Goal: Transaction & Acquisition: Purchase product/service

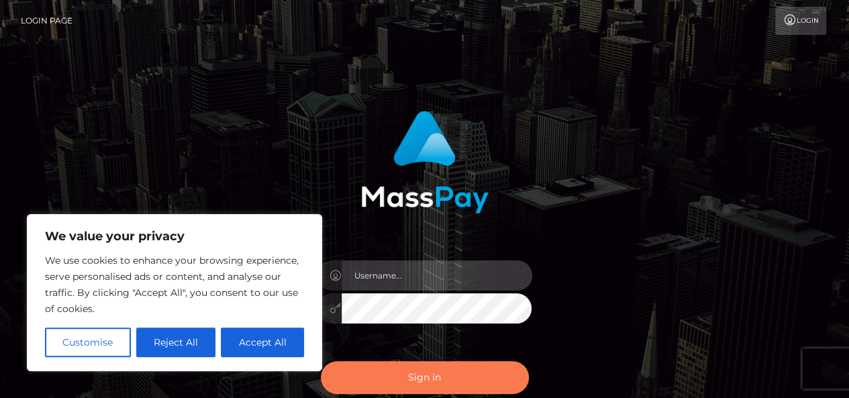
type input "[PERSON_NAME].1voice"
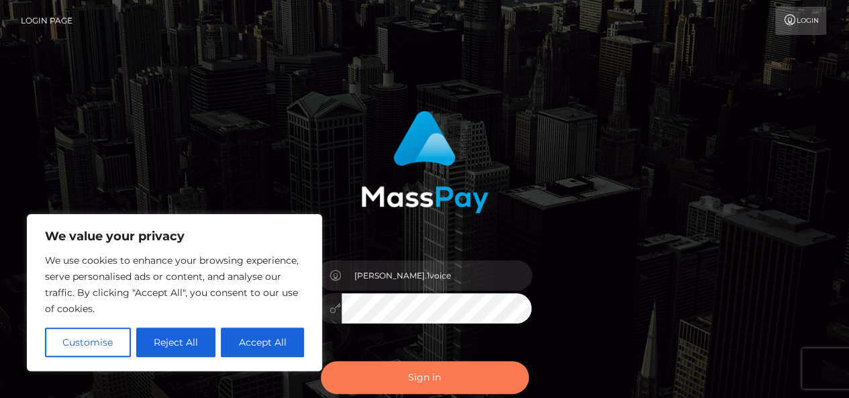
click at [415, 380] on button "Sign in" at bounding box center [425, 377] width 208 height 33
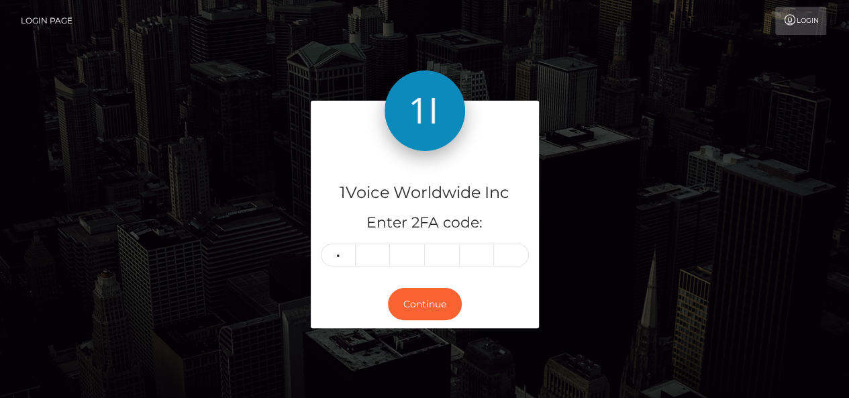
type input "2"
type input "6"
type input "8"
type input "6"
type input "1"
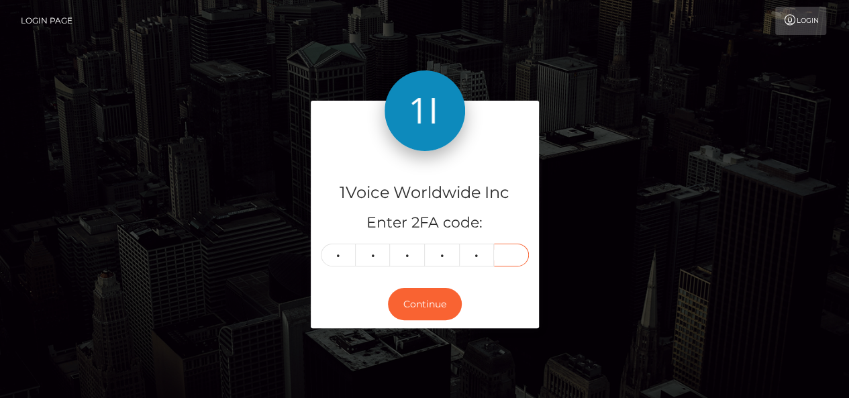
type input "2"
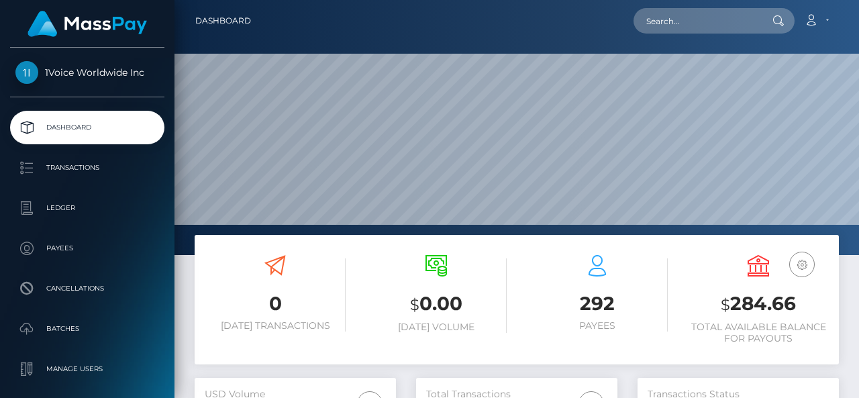
scroll to position [238, 201]
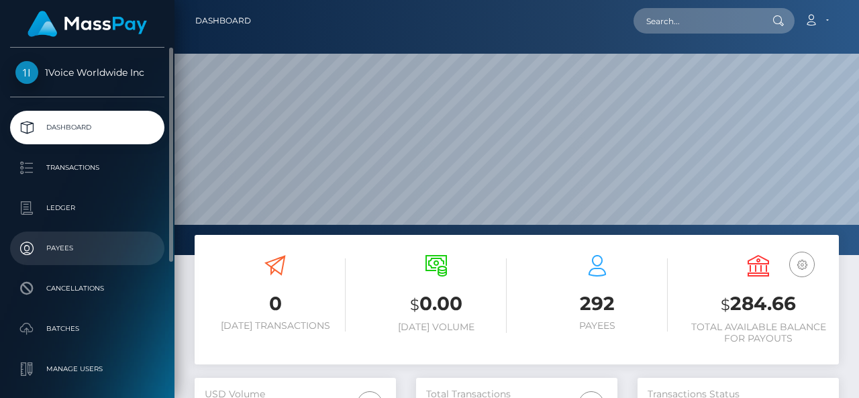
click at [62, 245] on p "Payees" at bounding box center [87, 248] width 144 height 20
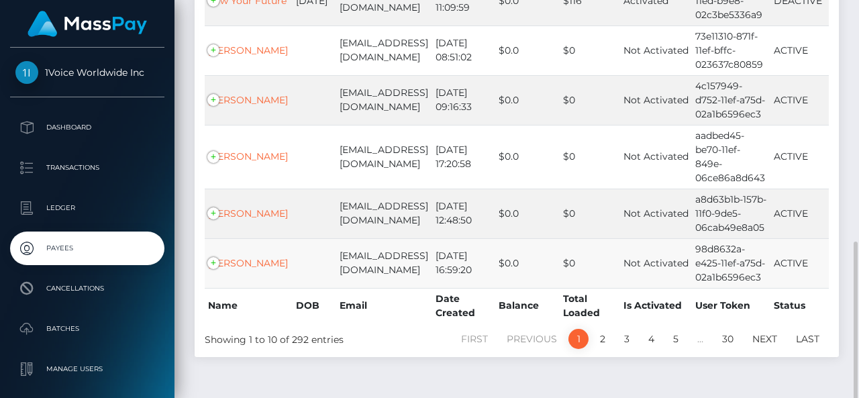
scroll to position [491, 0]
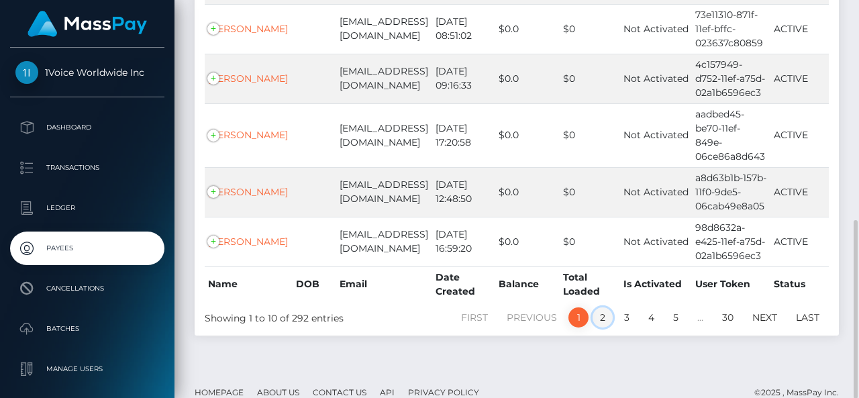
click at [608, 307] on link "2" at bounding box center [603, 317] width 20 height 20
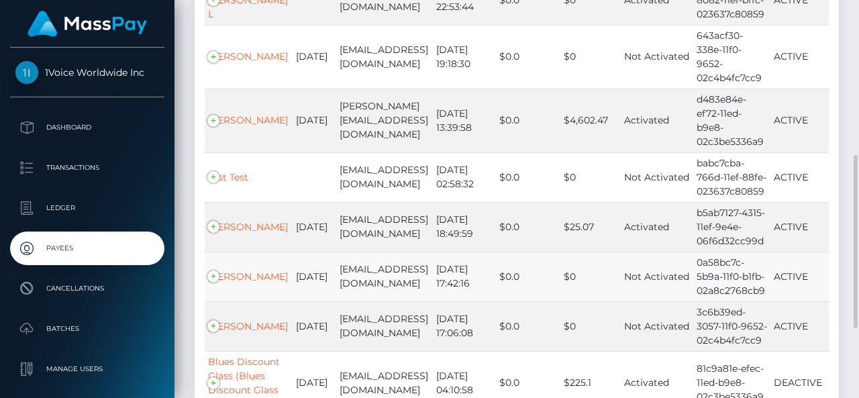
scroll to position [520, 0]
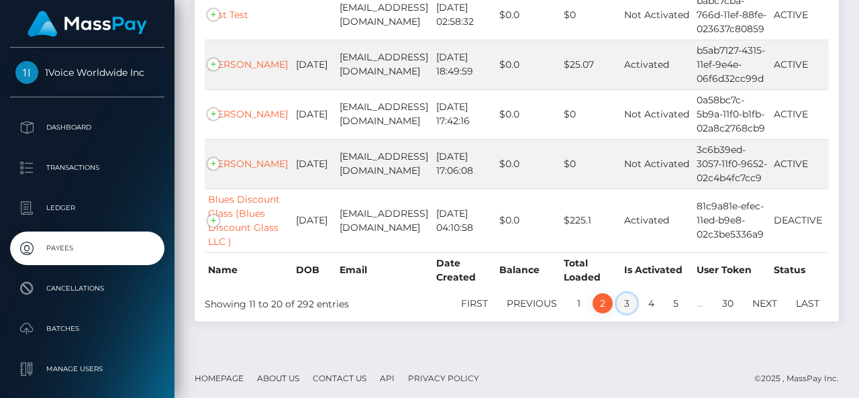
click at [623, 300] on link "3" at bounding box center [627, 303] width 20 height 20
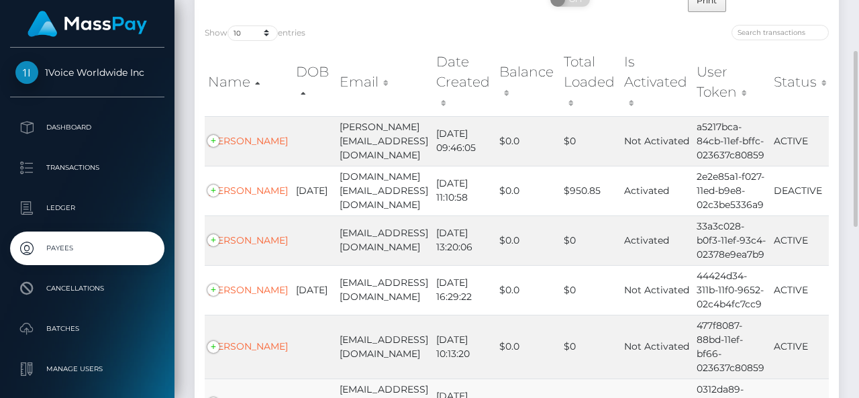
scroll to position [453, 0]
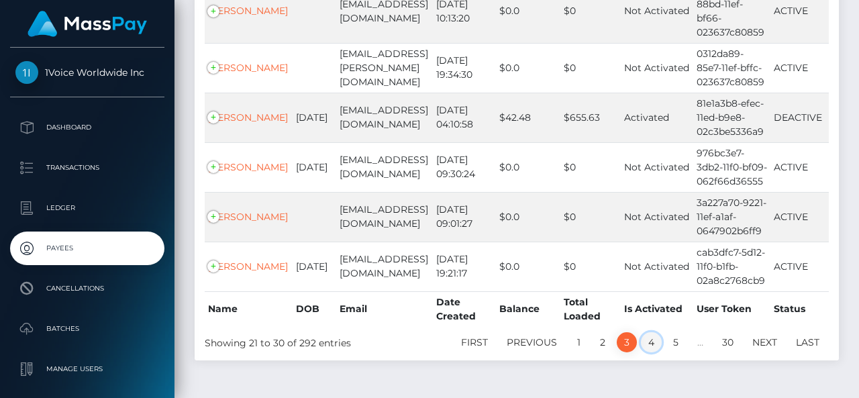
click at [655, 352] on link "4" at bounding box center [651, 342] width 21 height 20
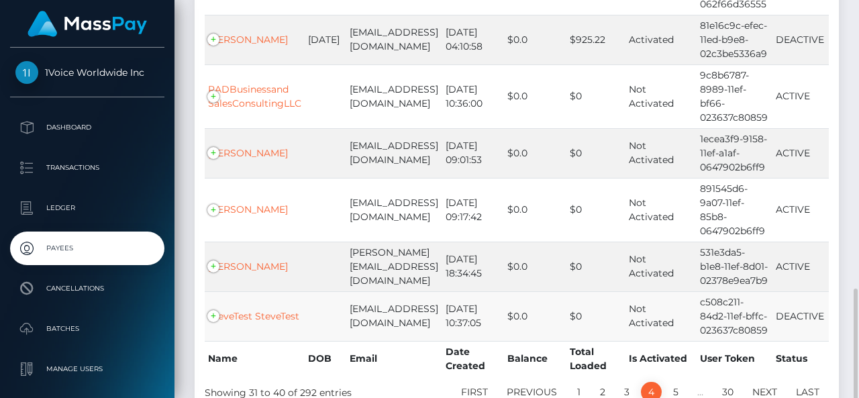
scroll to position [548, 0]
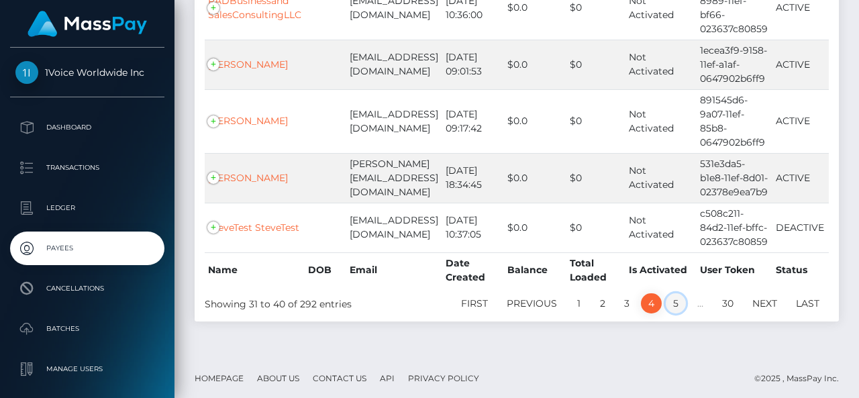
click at [677, 299] on link "5" at bounding box center [676, 303] width 20 height 20
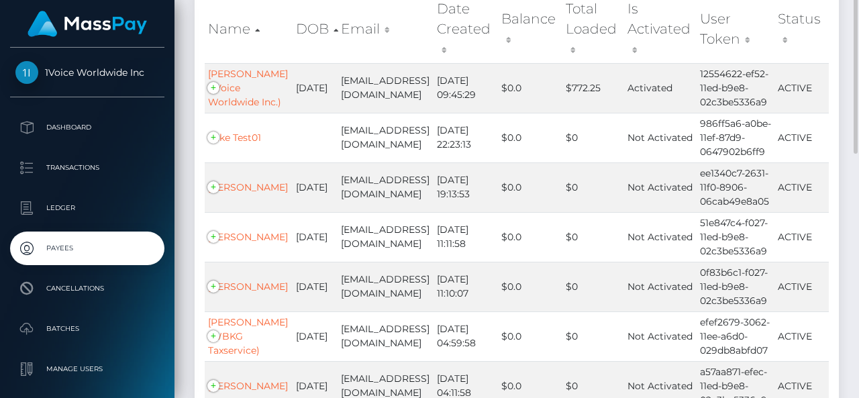
scroll to position [0, 0]
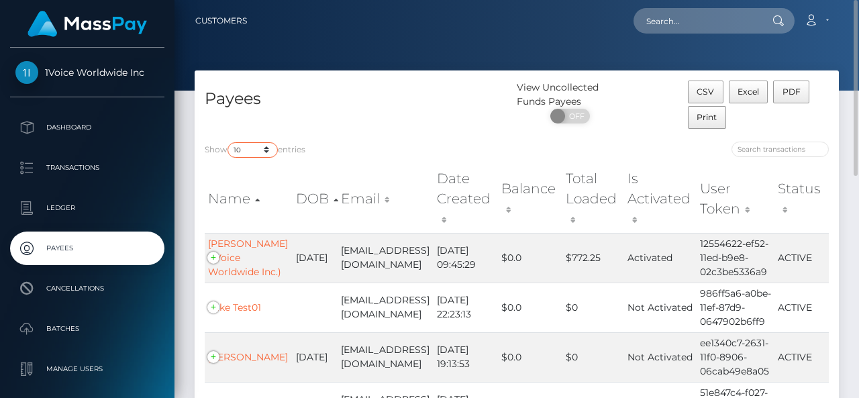
click at [248, 148] on select "10 25 50 100 250" at bounding box center [253, 149] width 50 height 15
select select "50"
click at [229, 142] on select "10 25 50 100 250" at bounding box center [253, 149] width 50 height 15
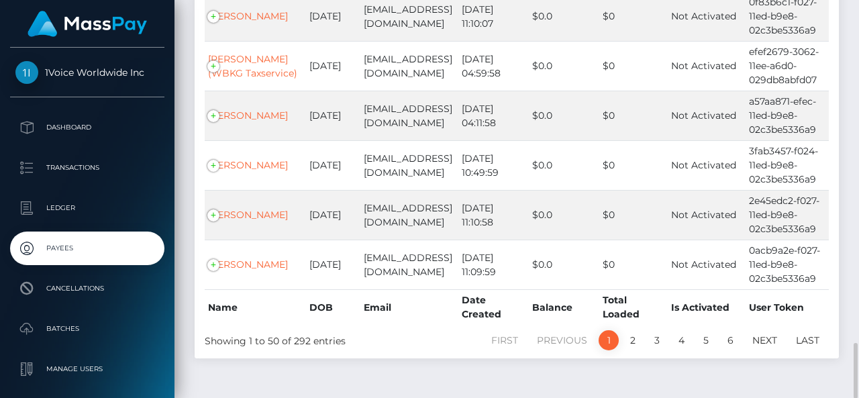
scroll to position [2449, 0]
click at [636, 330] on link "2" at bounding box center [633, 340] width 20 height 20
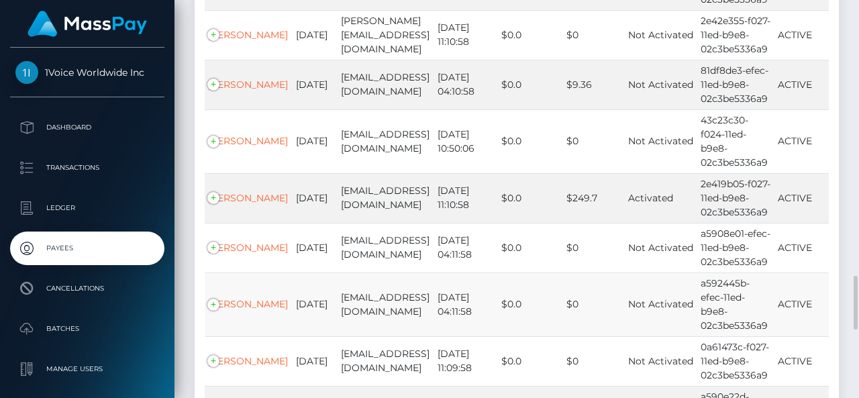
scroll to position [1979, 0]
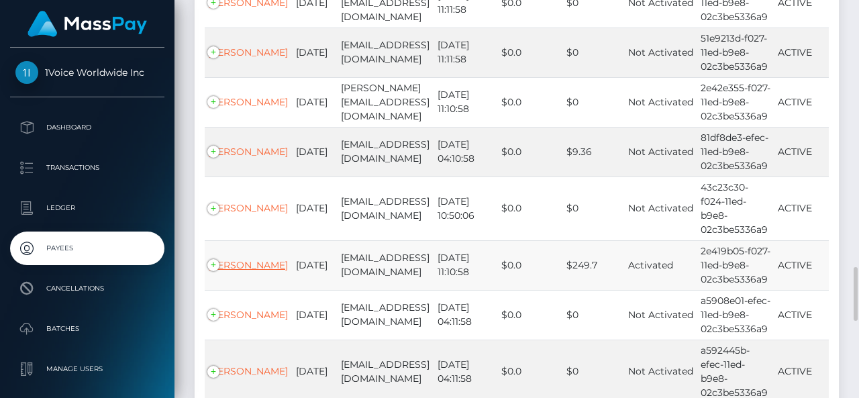
click at [224, 259] on link "Stacey Johnson" at bounding box center [248, 265] width 80 height 12
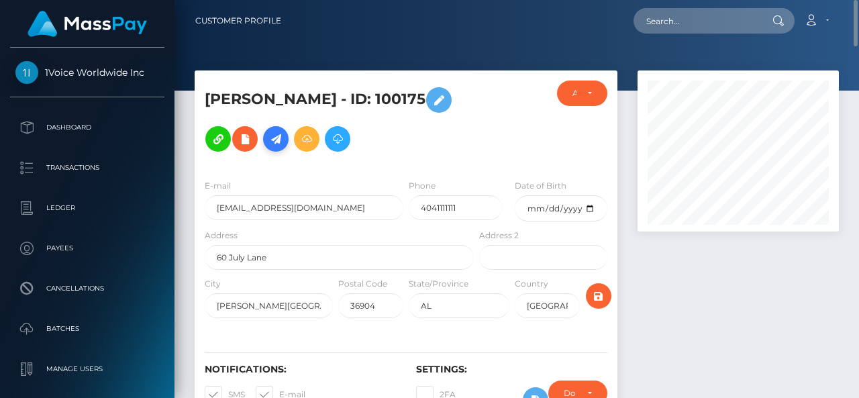
click at [278, 141] on icon at bounding box center [276, 139] width 16 height 17
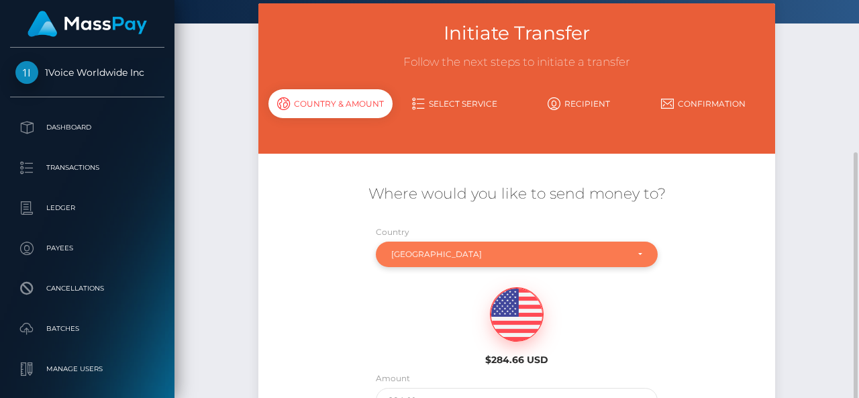
scroll to position [134, 0]
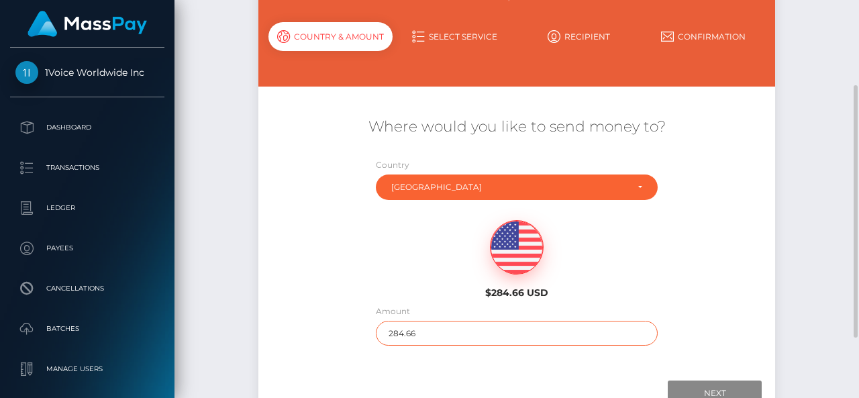
drag, startPoint x: 415, startPoint y: 334, endPoint x: 369, endPoint y: 343, distance: 46.6
click at [365, 344] on div "Where would you like to send money to? Country Abkhazia [GEOGRAPHIC_DATA] [GEOG…" at bounding box center [516, 231] width 517 height 242
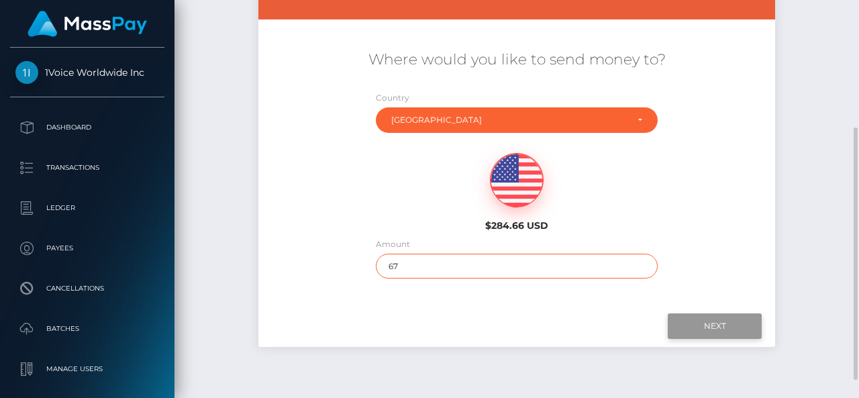
type input "67"
click at [706, 319] on input "Next" at bounding box center [715, 327] width 94 height 26
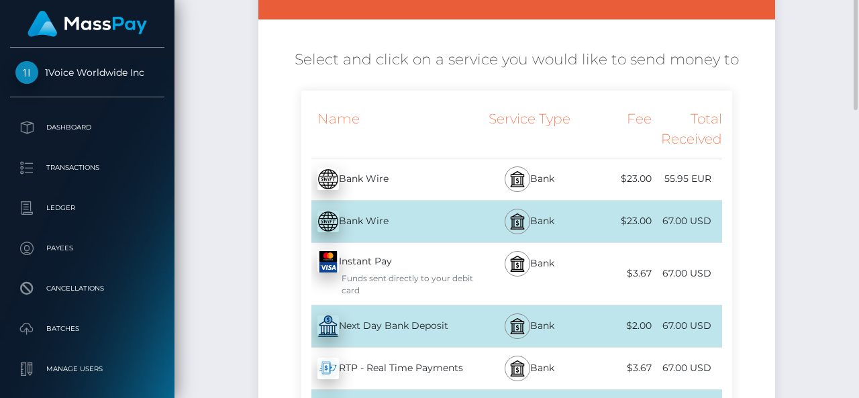
scroll to position [0, 0]
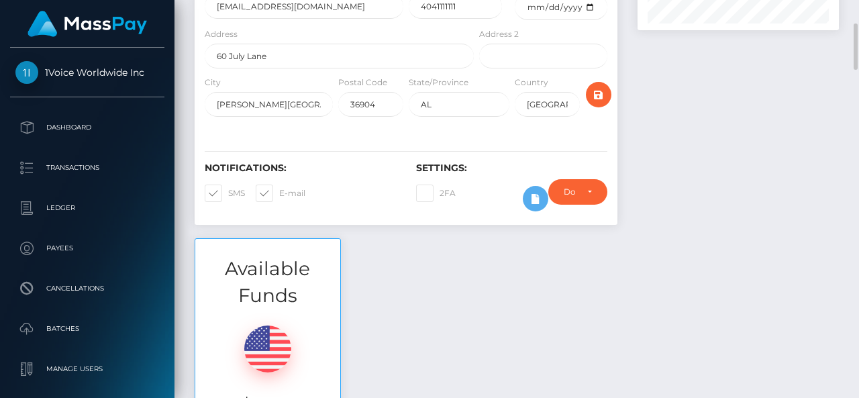
scroll to position [67, 0]
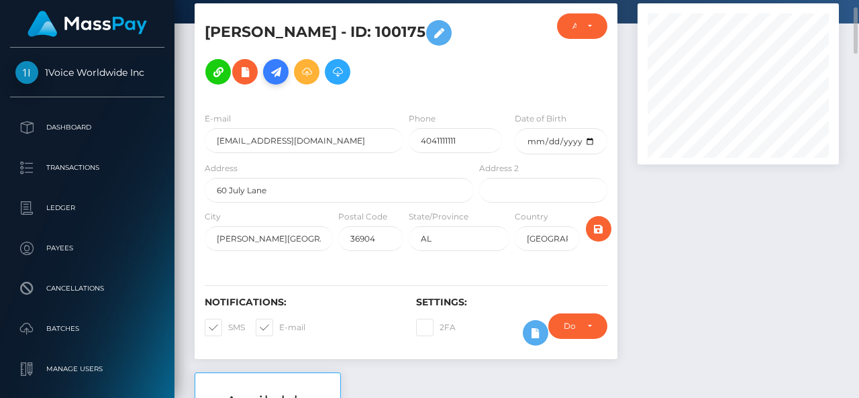
click at [278, 70] on icon at bounding box center [276, 72] width 16 height 17
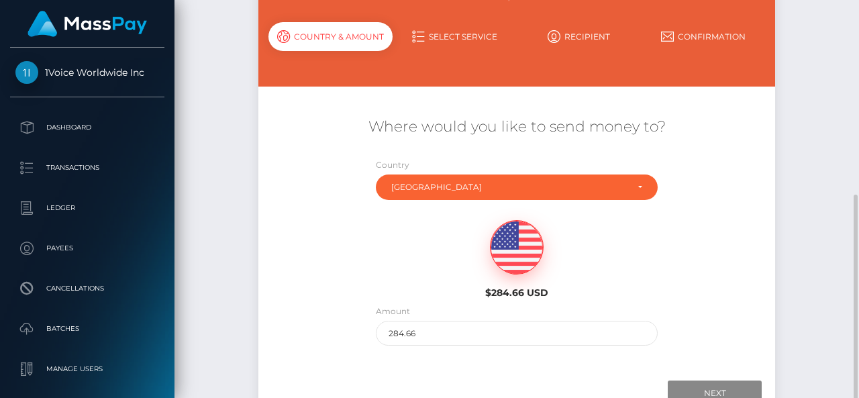
scroll to position [201, 0]
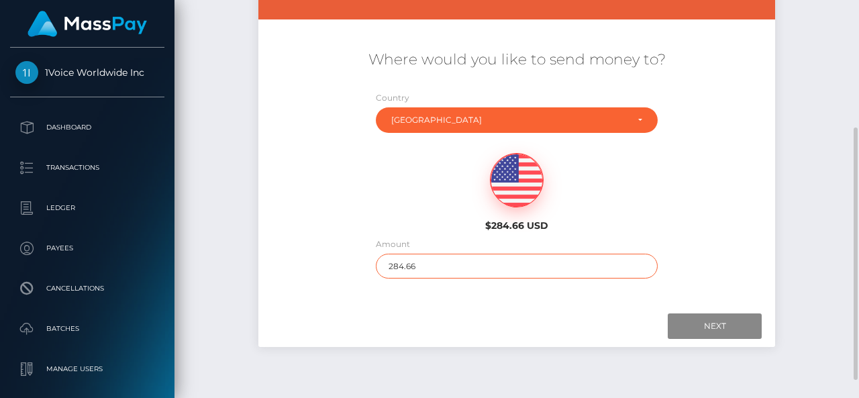
drag, startPoint x: 383, startPoint y: 269, endPoint x: 359, endPoint y: 269, distance: 24.8
click at [359, 269] on div "Where would you like to send money to? Country Abkhazia [GEOGRAPHIC_DATA] [GEOG…" at bounding box center [516, 164] width 517 height 242
type input "65"
click at [716, 329] on input "Next" at bounding box center [715, 327] width 94 height 26
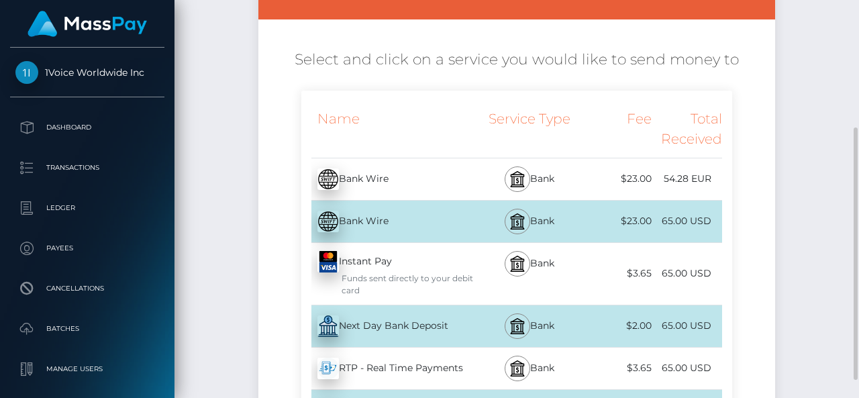
click at [451, 331] on div "Next Day Bank Deposit - USD" at bounding box center [388, 326] width 175 height 38
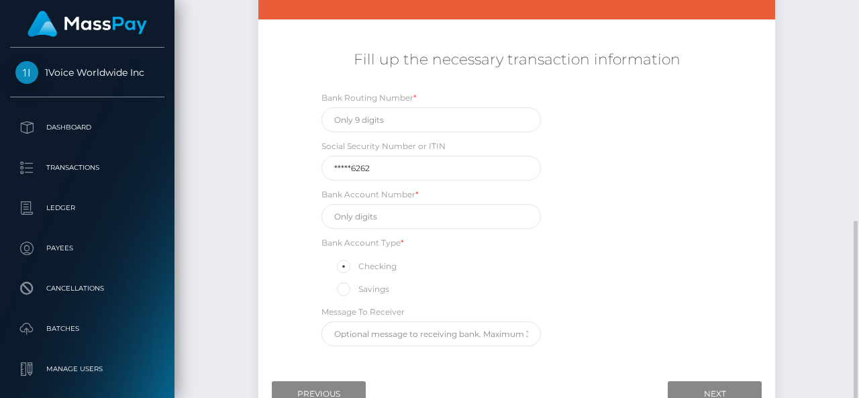
scroll to position [297, 0]
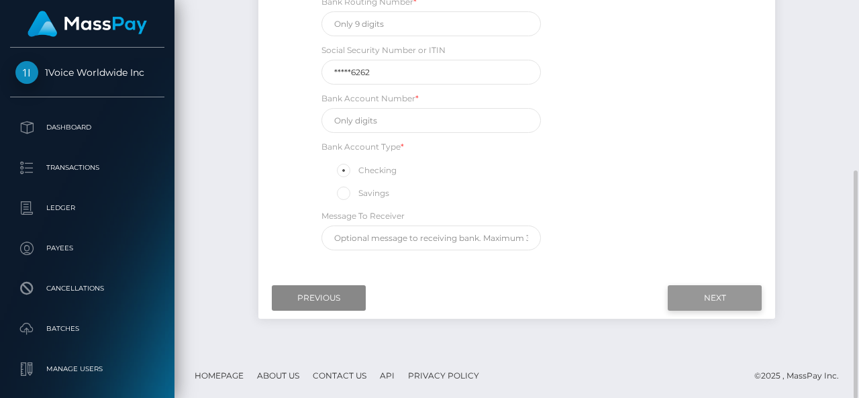
click at [703, 301] on input "Next" at bounding box center [715, 298] width 94 height 26
click at [701, 297] on input "Next" at bounding box center [715, 298] width 94 height 26
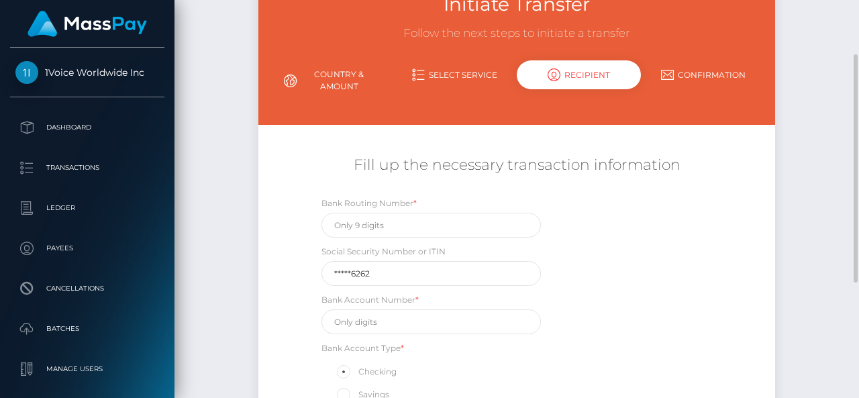
scroll to position [0, 0]
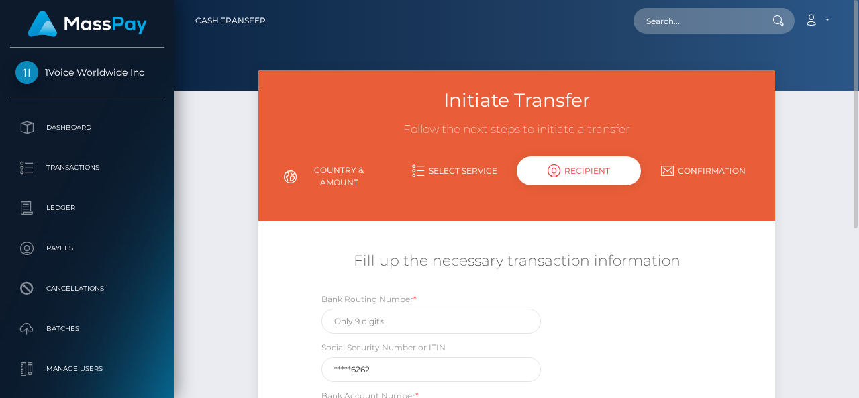
click at [326, 175] on link "Country & Amount" at bounding box center [331, 176] width 124 height 35
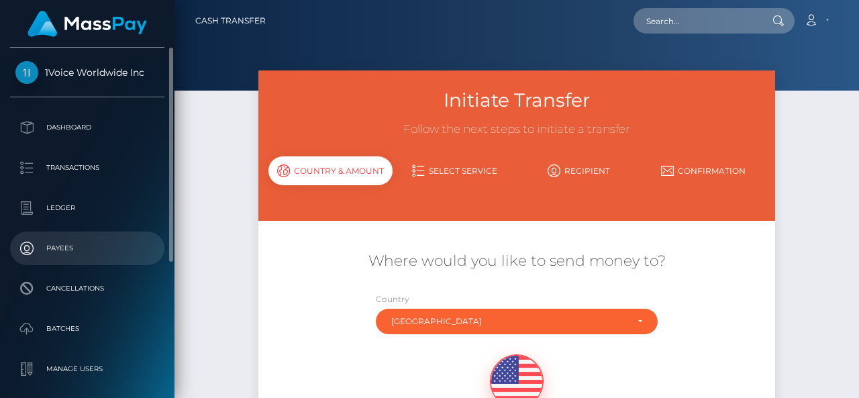
click at [56, 247] on p "Payees" at bounding box center [87, 248] width 144 height 20
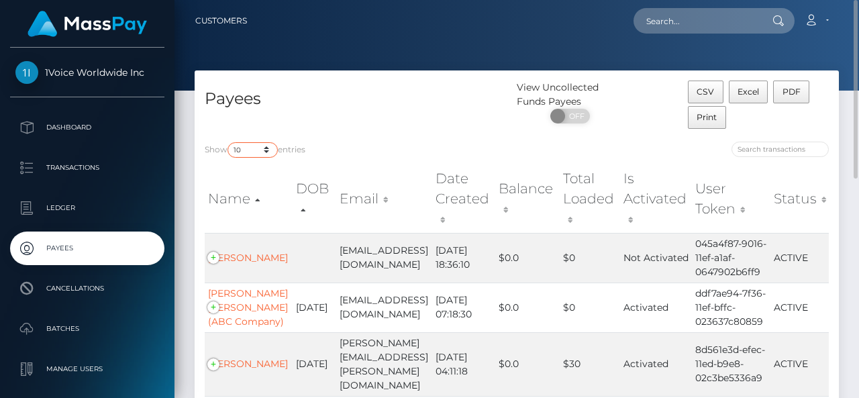
click at [251, 154] on select "10 25 50 100 250" at bounding box center [253, 149] width 50 height 15
select select "50"
click at [229, 142] on select "10 25 50 100 250" at bounding box center [253, 149] width 50 height 15
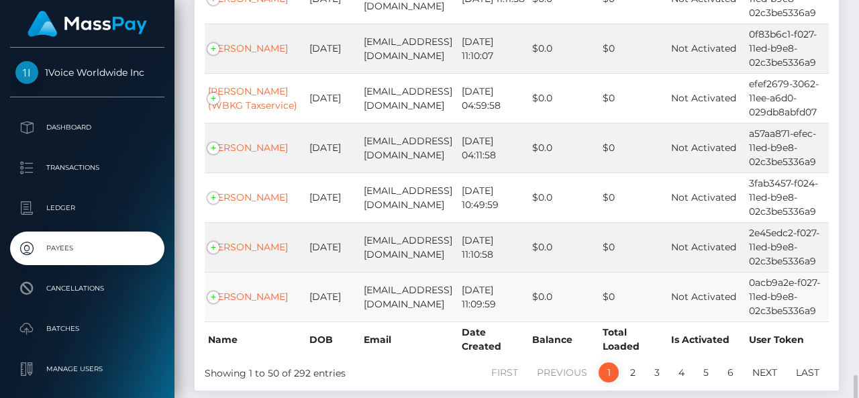
scroll to position [2449, 0]
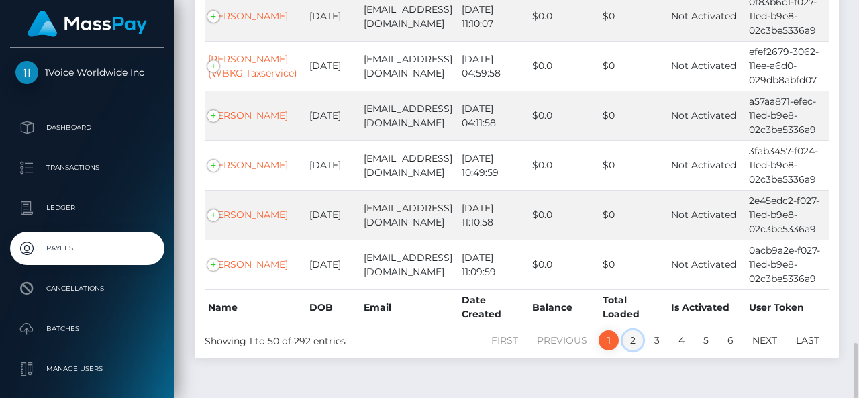
click at [637, 330] on link "2" at bounding box center [633, 340] width 20 height 20
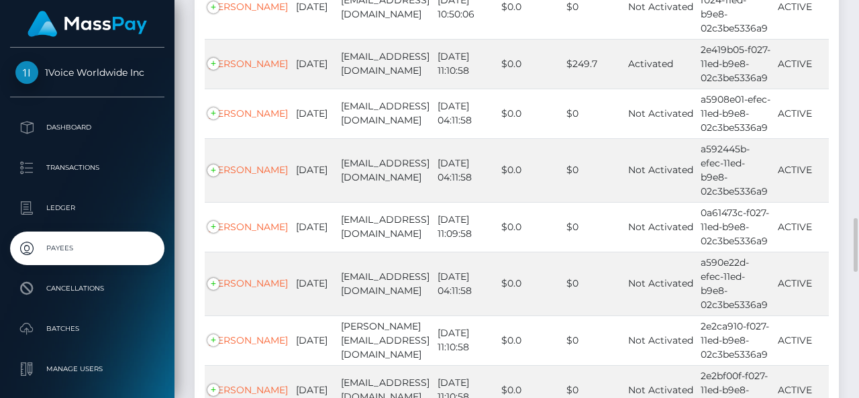
scroll to position [2113, 0]
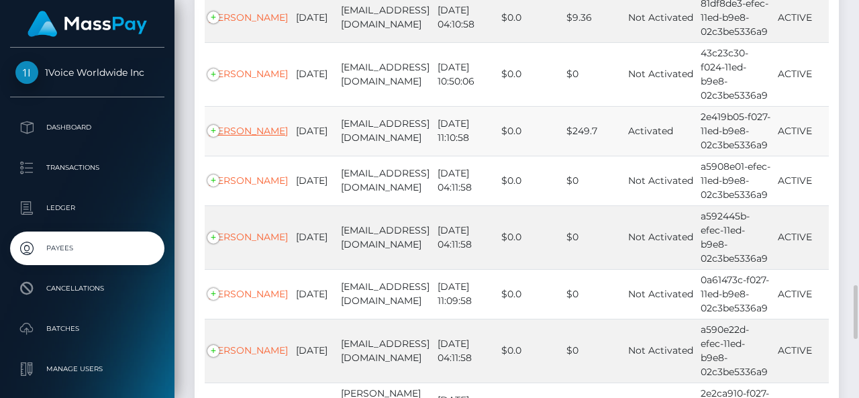
click at [222, 125] on link "Stacey Johnson" at bounding box center [248, 131] width 80 height 12
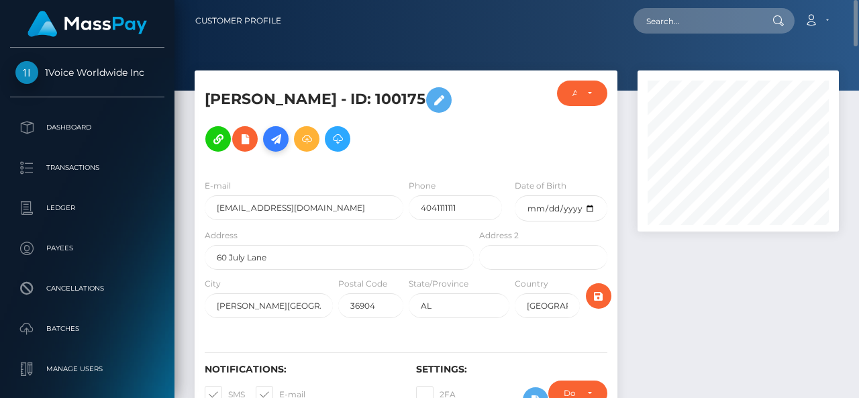
click at [279, 140] on icon at bounding box center [276, 139] width 16 height 17
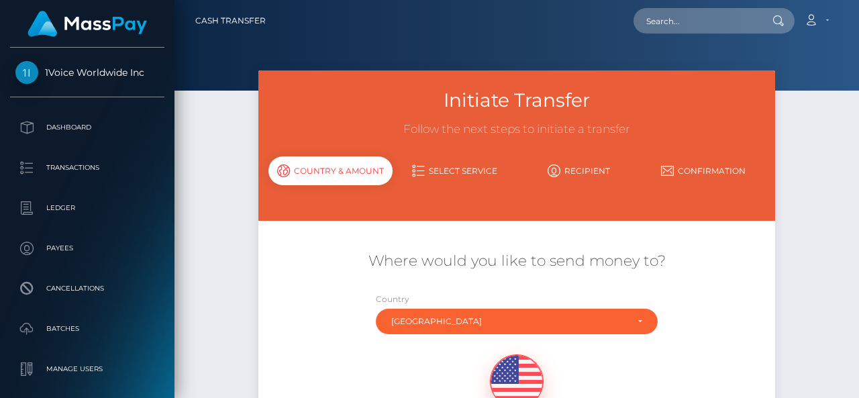
scroll to position [134, 0]
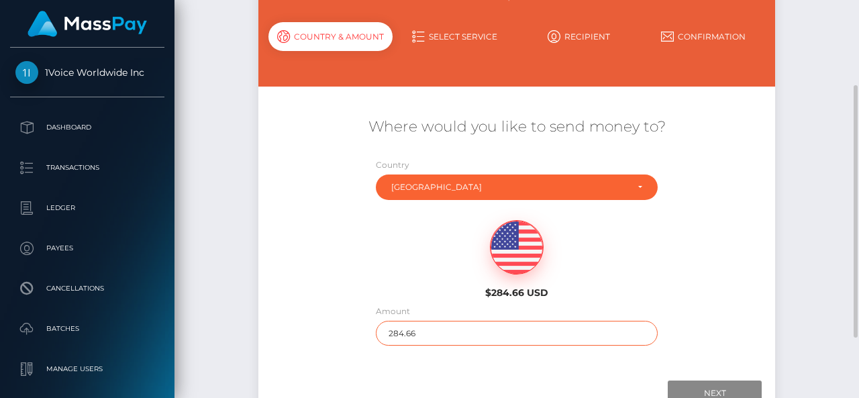
drag, startPoint x: 425, startPoint y: 334, endPoint x: 369, endPoint y: 338, distance: 55.9
click at [369, 338] on div "Amount 284.66" at bounding box center [516, 328] width 301 height 48
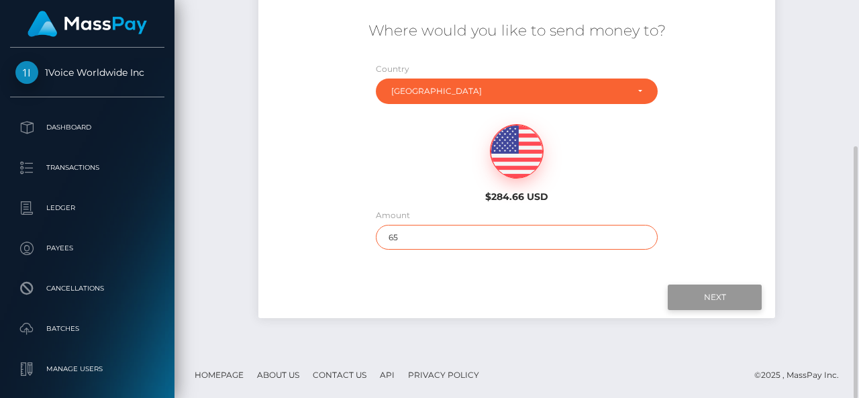
type input "65"
click at [709, 301] on input "Next" at bounding box center [715, 298] width 94 height 26
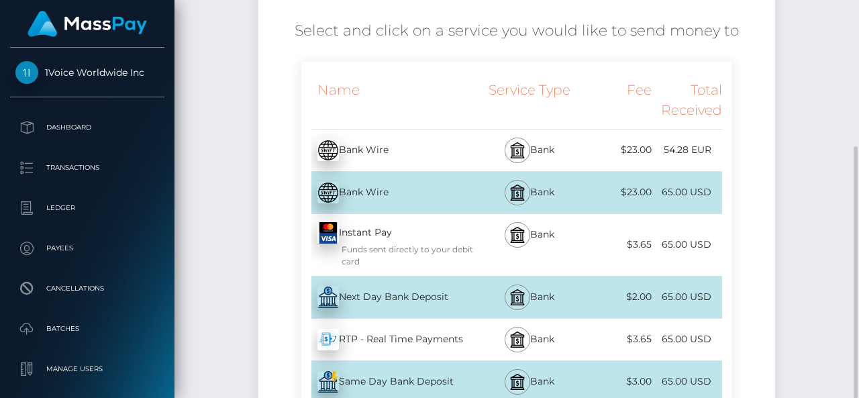
click at [457, 292] on div "Next Day Bank Deposit - USD" at bounding box center [388, 298] width 175 height 38
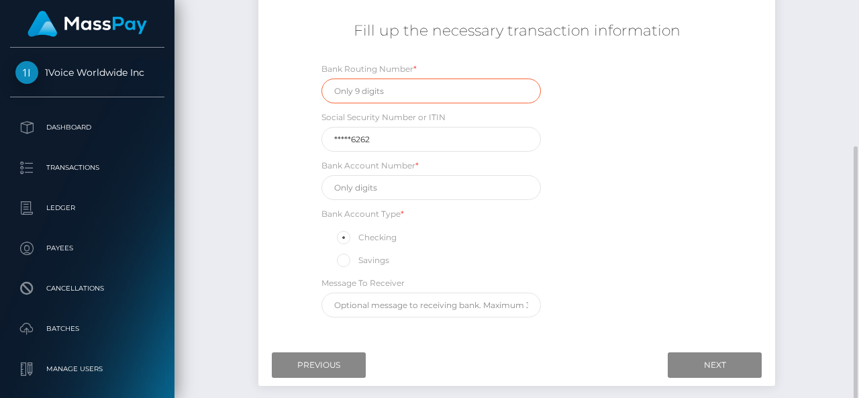
click at [391, 95] on input "text" at bounding box center [432, 91] width 220 height 25
click at [420, 58] on div "Fill up the necessary transaction information" at bounding box center [516, 38] width 517 height 48
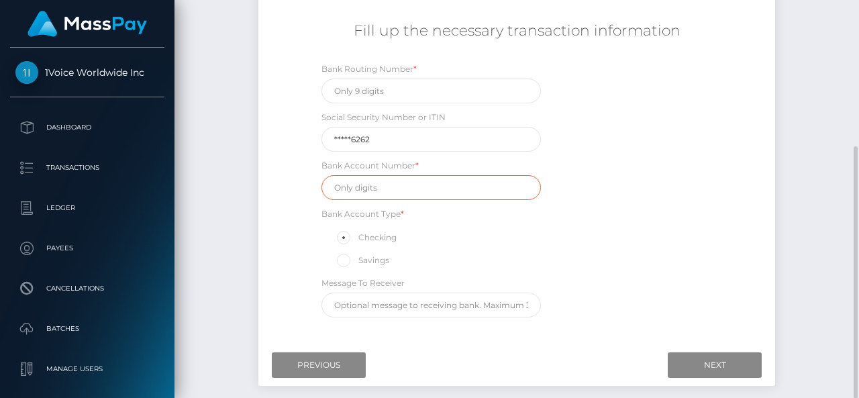
paste input "4737 0230 9073 0411"
type input "4737 0230 9073 0411"
click at [501, 252] on div "Savings" at bounding box center [432, 260] width 220 height 17
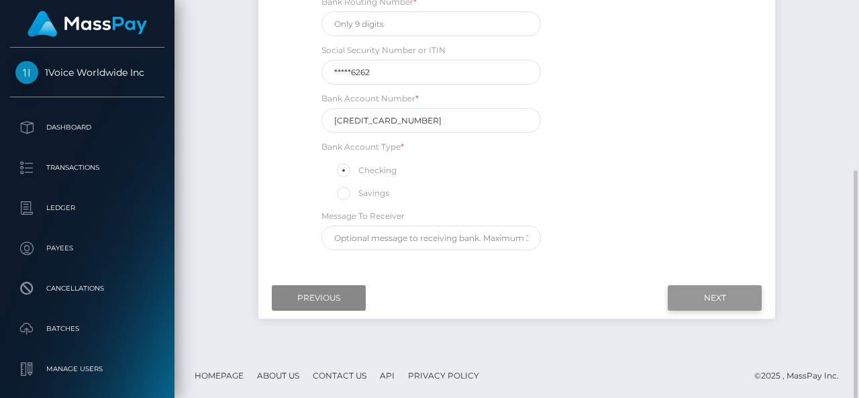
click at [703, 294] on input "Next" at bounding box center [715, 298] width 94 height 26
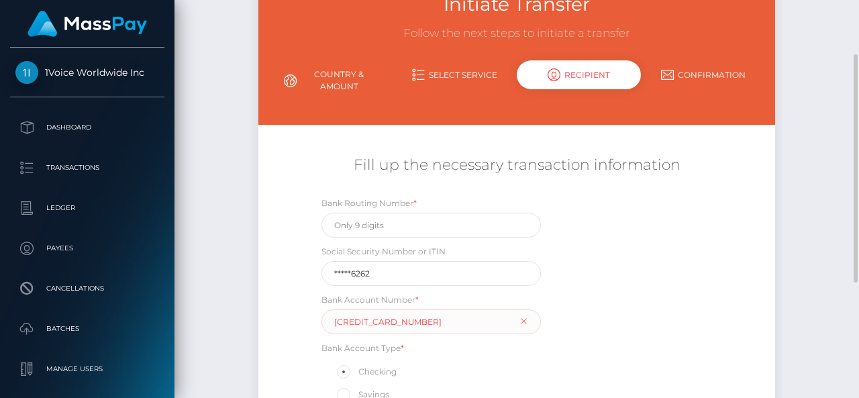
click at [463, 78] on link "Select Service" at bounding box center [455, 74] width 124 height 23
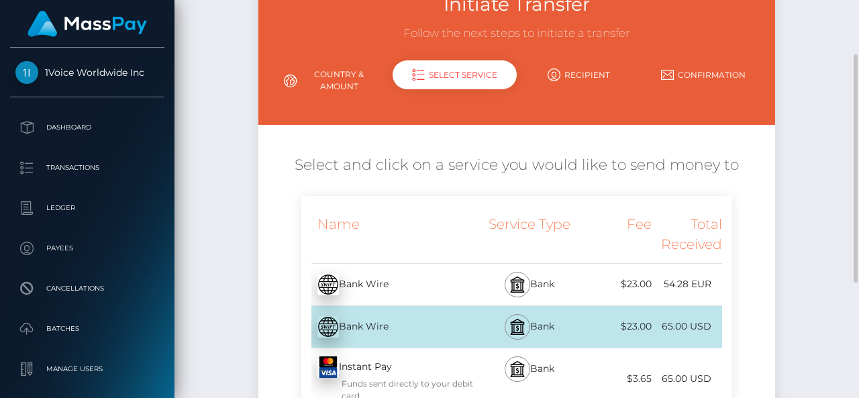
click at [565, 72] on link "Recipient" at bounding box center [579, 74] width 124 height 23
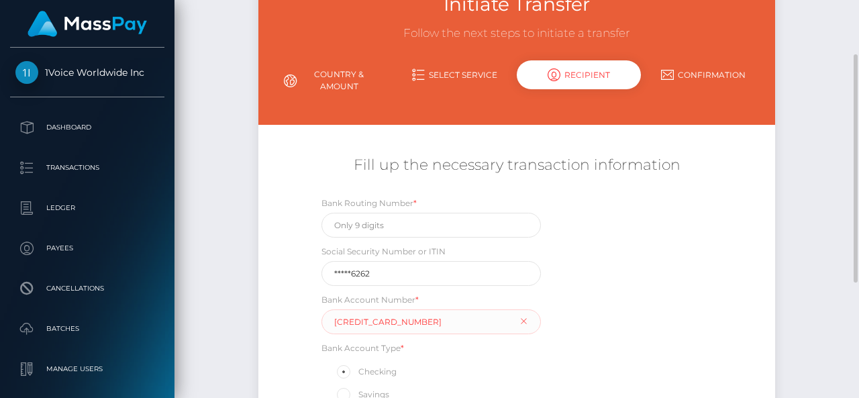
scroll to position [230, 0]
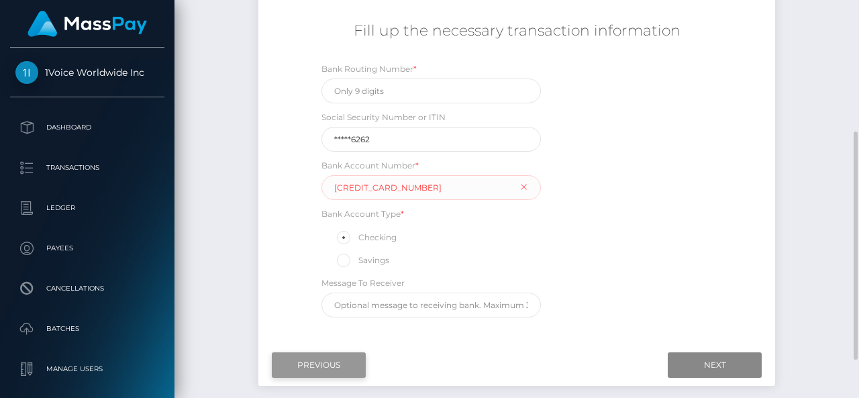
click at [346, 361] on input "Previous" at bounding box center [319, 365] width 94 height 26
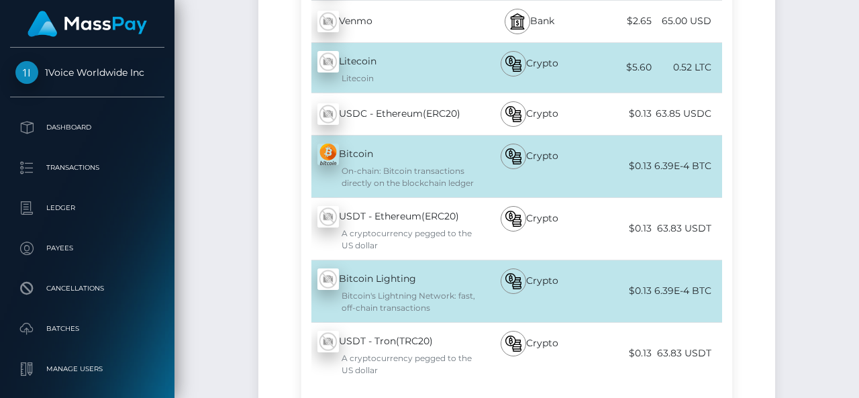
scroll to position [796, 0]
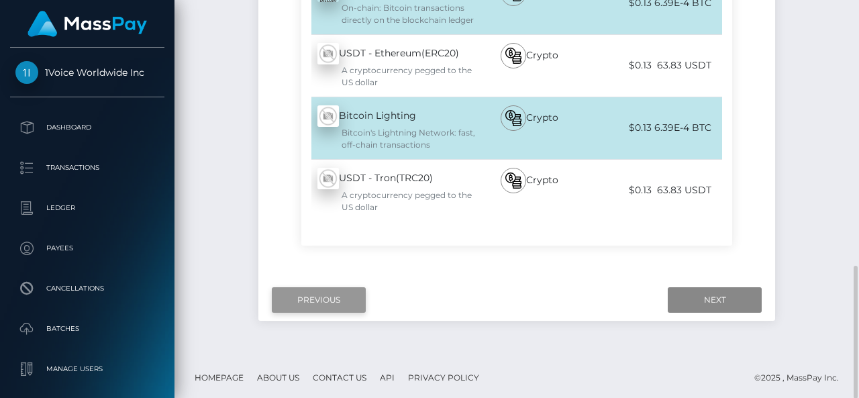
click at [312, 294] on input "Previous" at bounding box center [319, 300] width 94 height 26
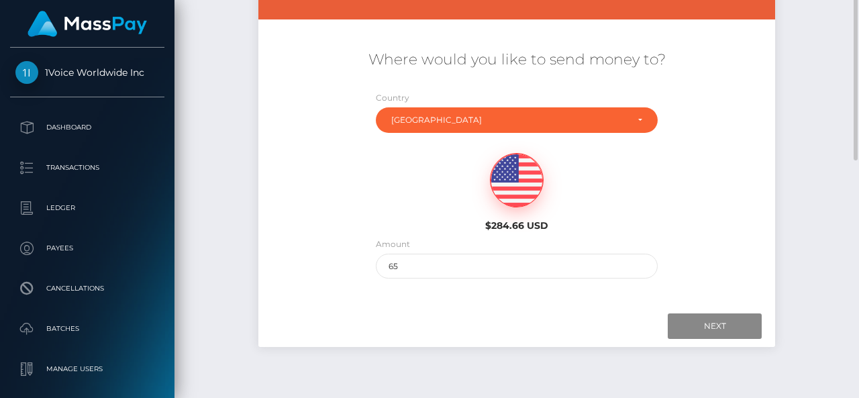
scroll to position [0, 0]
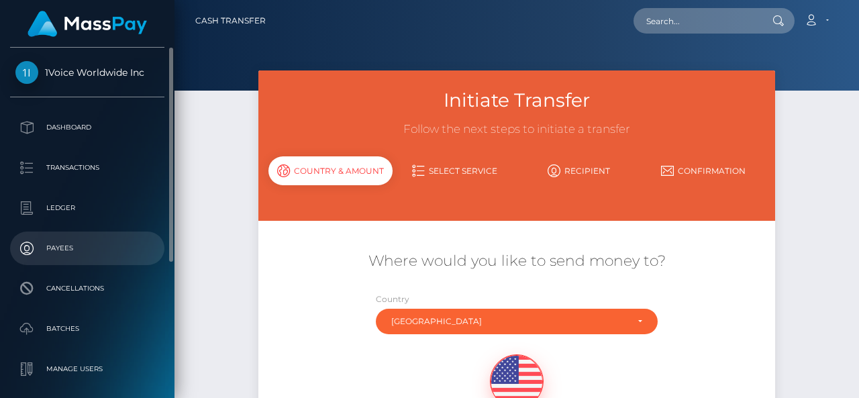
click at [62, 252] on p "Payees" at bounding box center [87, 248] width 144 height 20
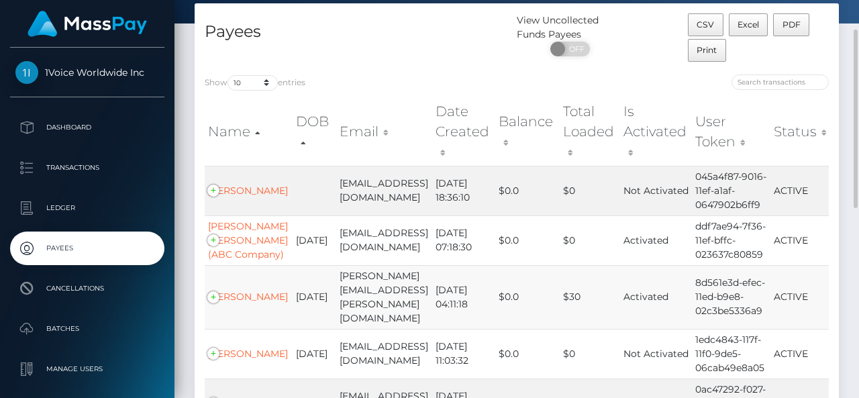
scroll to position [134, 0]
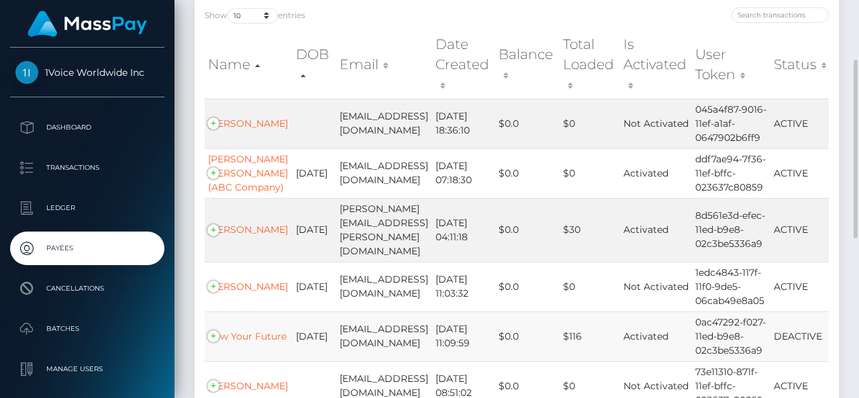
click at [236, 320] on td "Sow Your Future" at bounding box center [249, 337] width 88 height 50
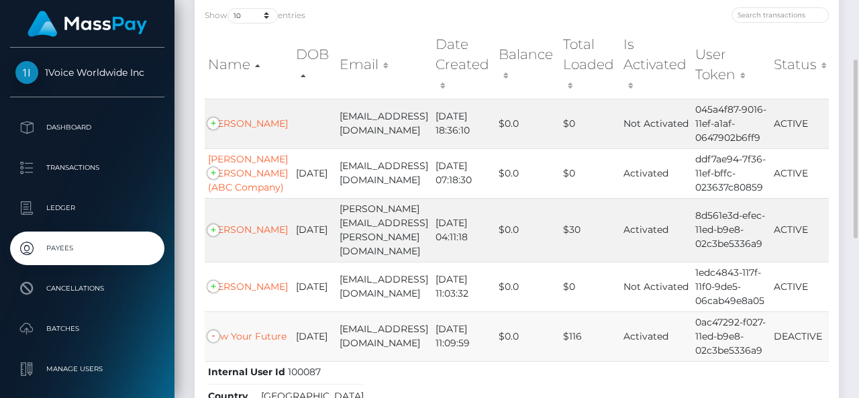
scroll to position [269, 0]
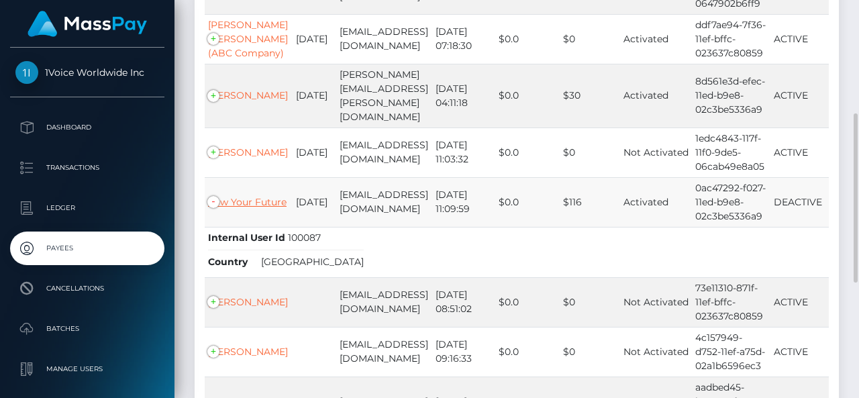
click at [232, 196] on link "Sow Your Future" at bounding box center [247, 202] width 79 height 12
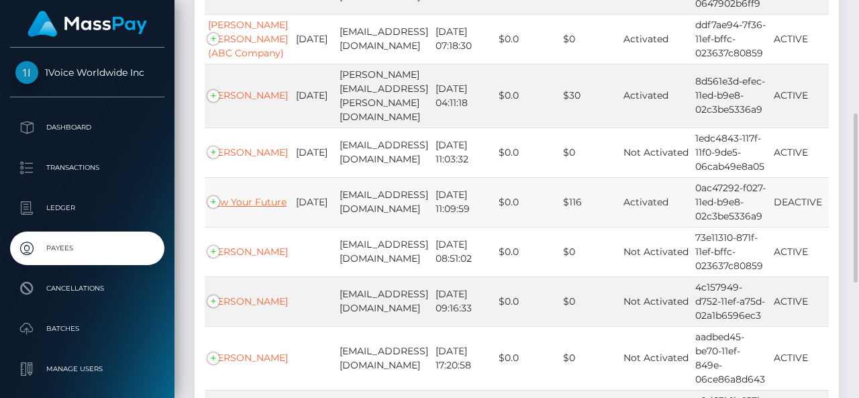
click at [232, 196] on link "Sow Your Future" at bounding box center [247, 202] width 79 height 12
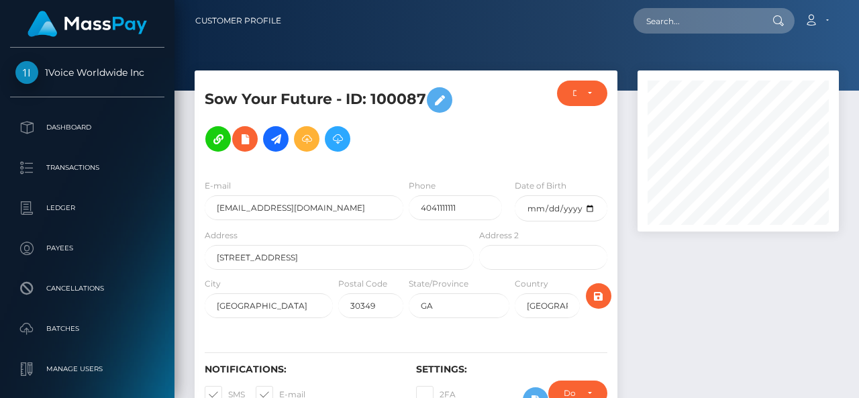
scroll to position [161, 201]
click at [590, 94] on div "DEACTIVE" at bounding box center [582, 93] width 19 height 11
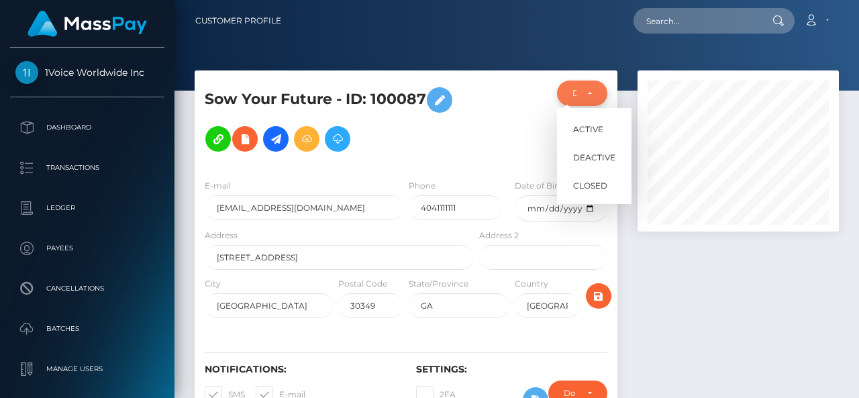
click at [589, 94] on div "DEACTIVE" at bounding box center [582, 93] width 19 height 11
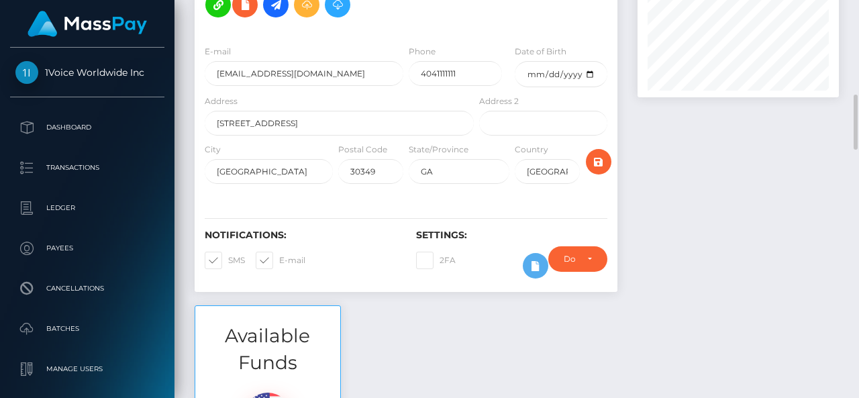
scroll to position [67, 0]
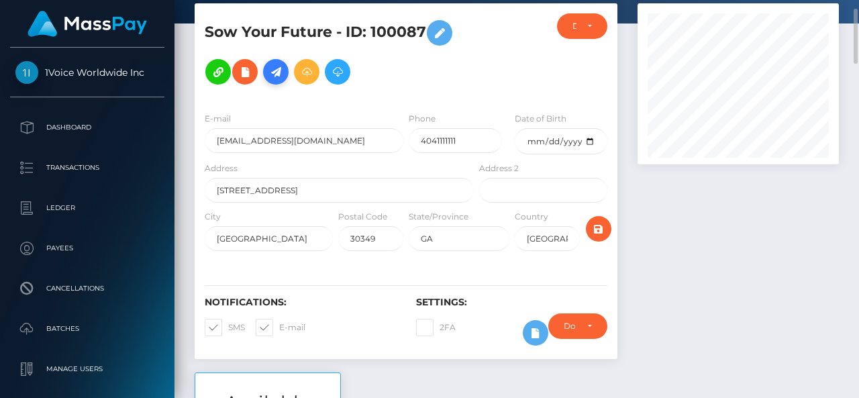
click at [277, 75] on icon at bounding box center [276, 72] width 16 height 17
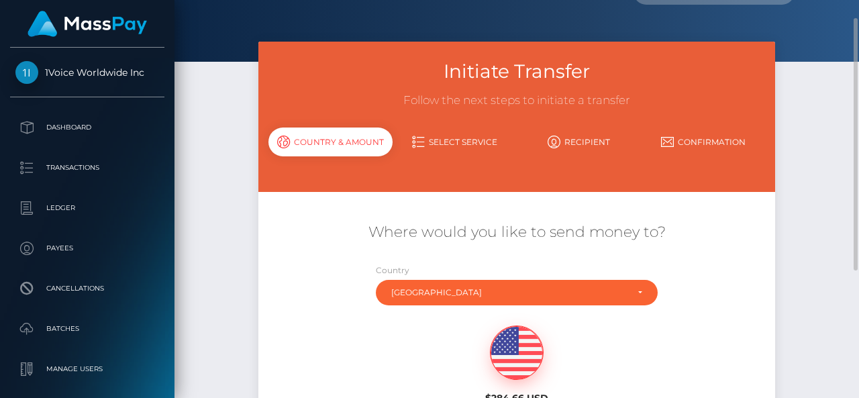
scroll to position [163, 0]
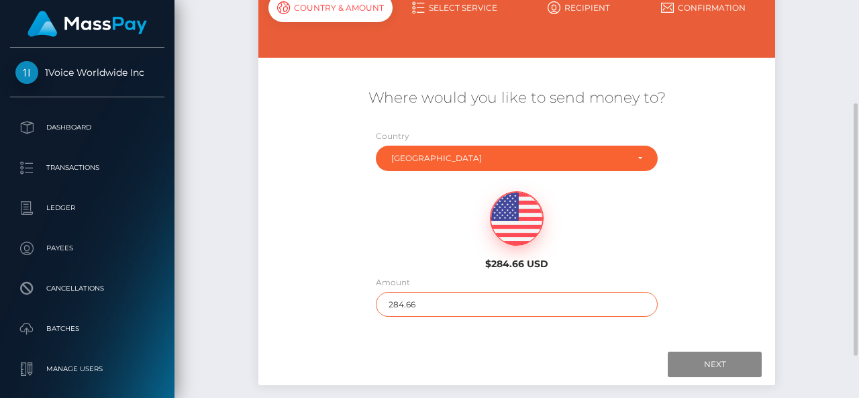
drag, startPoint x: 423, startPoint y: 306, endPoint x: 365, endPoint y: 306, distance: 57.7
click at [365, 306] on div "Where would you like to send money to? Country Abkhazia Afghanistan Albania Alg…" at bounding box center [516, 202] width 517 height 242
type input "2"
click at [717, 367] on input "Next" at bounding box center [715, 365] width 94 height 26
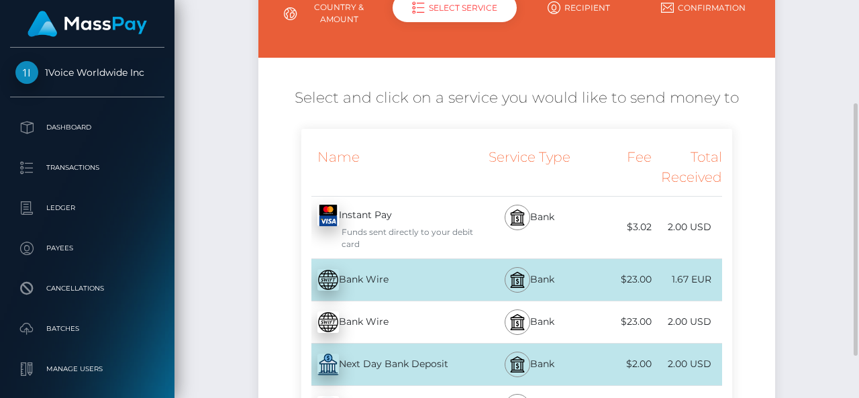
scroll to position [297, 0]
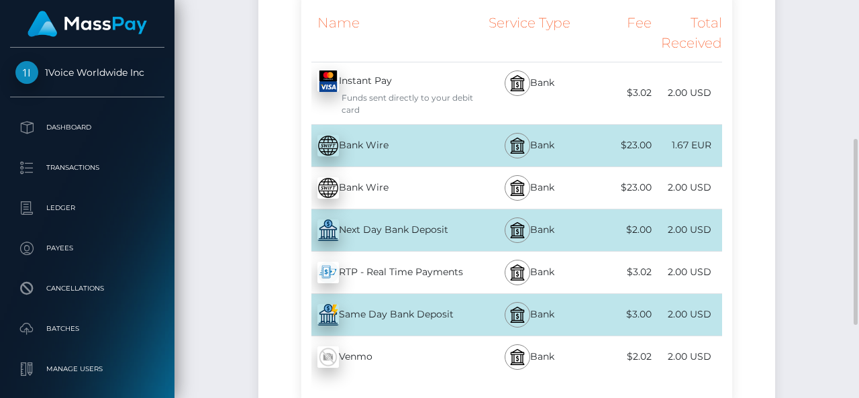
click at [410, 229] on div "Next Day Bank Deposit - USD" at bounding box center [388, 230] width 175 height 38
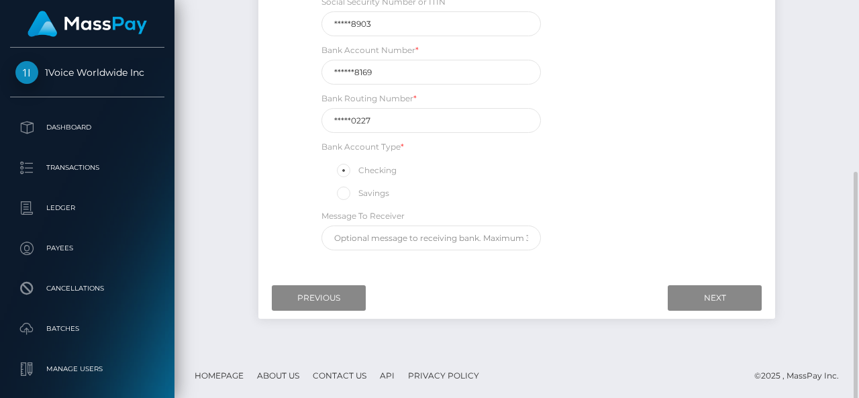
scroll to position [298, 0]
click at [329, 303] on input "Previous" at bounding box center [319, 298] width 94 height 26
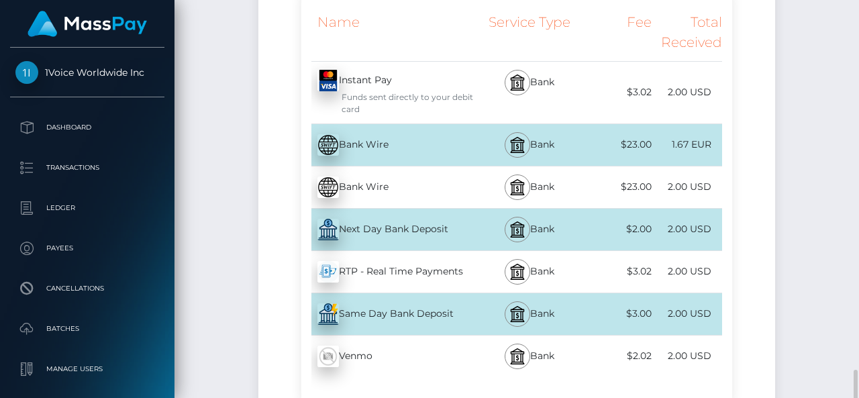
scroll to position [455, 0]
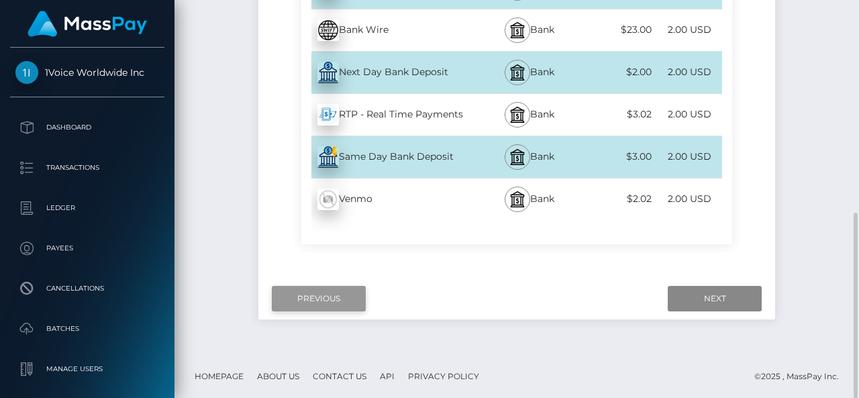
click at [324, 299] on input "Previous" at bounding box center [319, 299] width 94 height 26
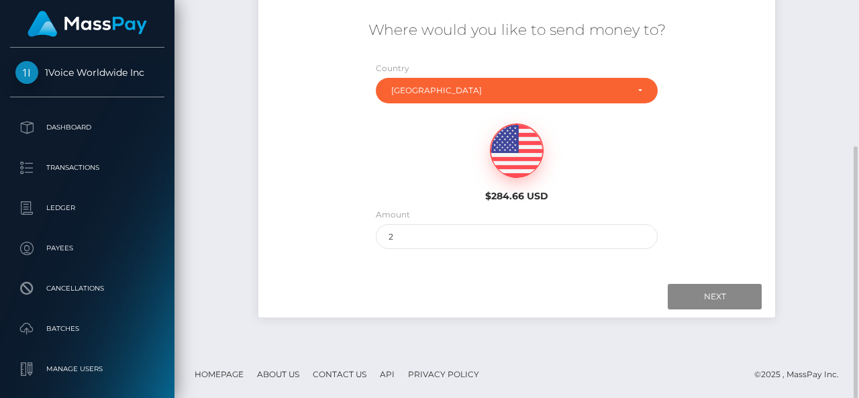
scroll to position [0, 0]
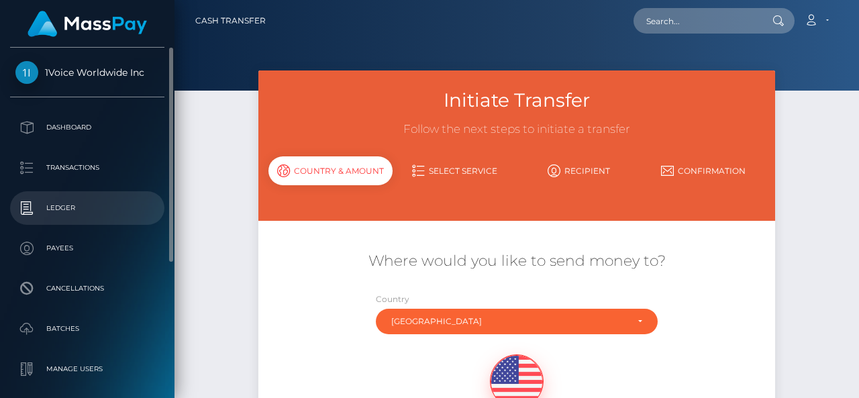
click at [66, 214] on p "Ledger" at bounding box center [87, 208] width 144 height 20
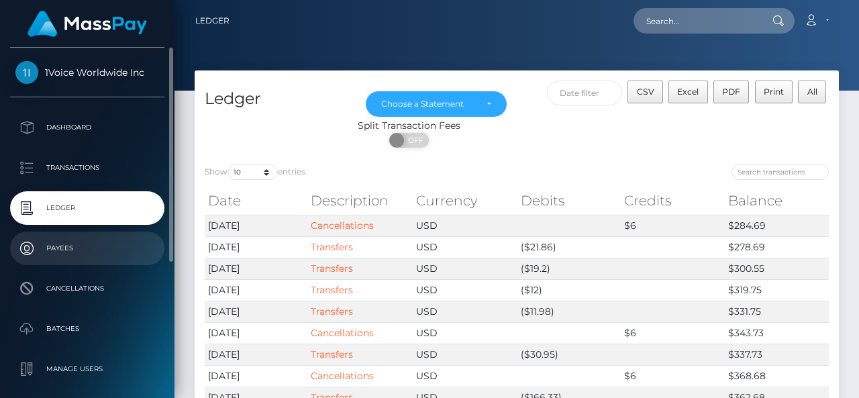
click at [58, 254] on p "Payees" at bounding box center [87, 248] width 144 height 20
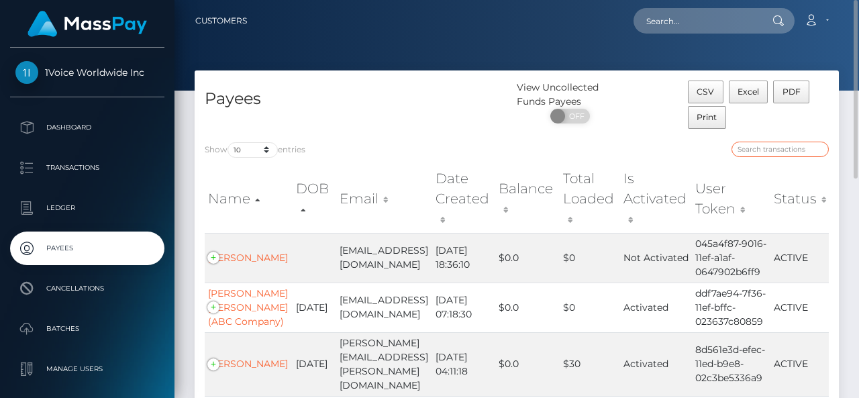
click at [763, 150] on input "search" at bounding box center [780, 149] width 97 height 15
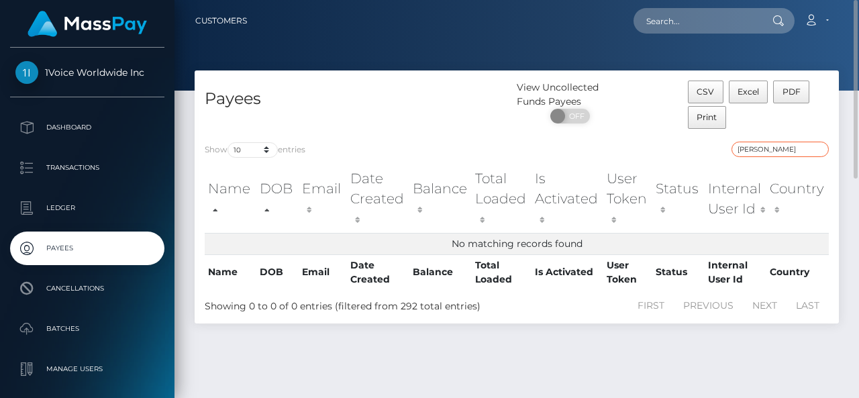
click at [744, 146] on input "[PERSON_NAME]" at bounding box center [780, 149] width 97 height 15
click at [744, 150] on input "sStacey" at bounding box center [780, 149] width 97 height 15
click at [772, 154] on input "[PERSON_NAME]" at bounding box center [780, 149] width 97 height 15
type input "S"
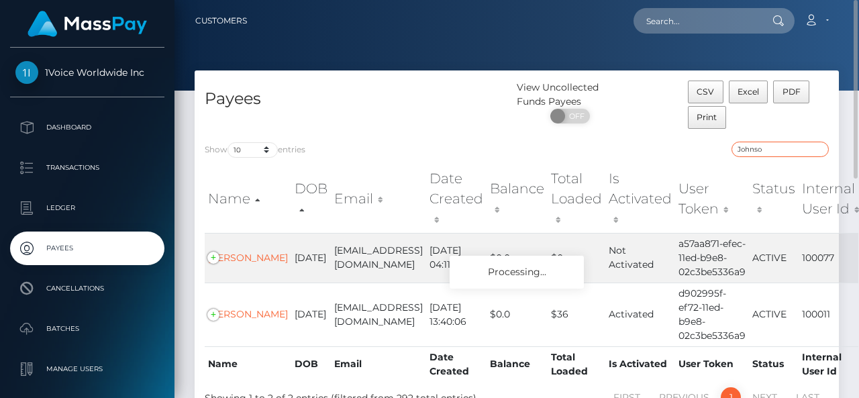
type input "[PERSON_NAME]"
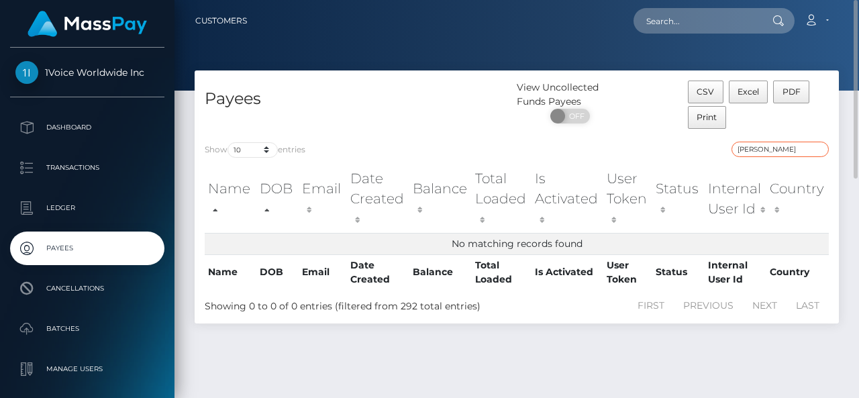
click at [820, 147] on input "[PERSON_NAME]" at bounding box center [780, 149] width 97 height 15
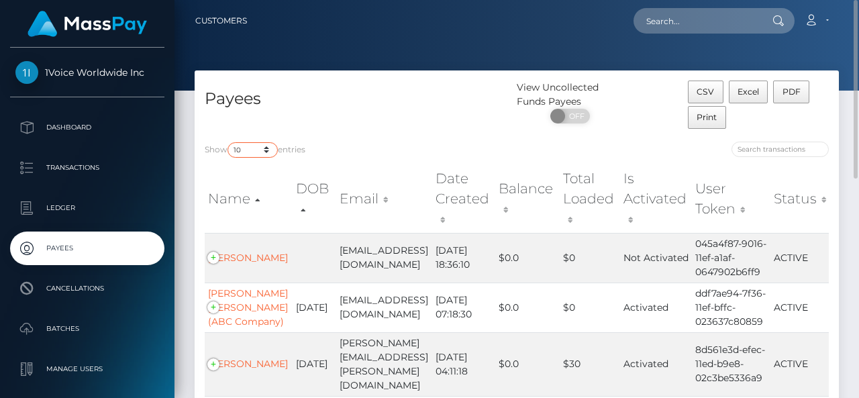
click at [236, 152] on select "10 25 50 100 250" at bounding box center [253, 149] width 50 height 15
select select "50"
click at [229, 142] on select "10 25 50 100 250" at bounding box center [253, 149] width 50 height 15
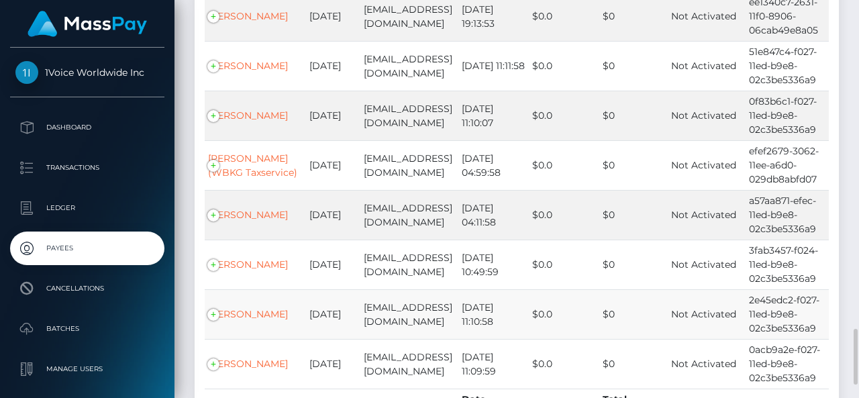
scroll to position [2449, 0]
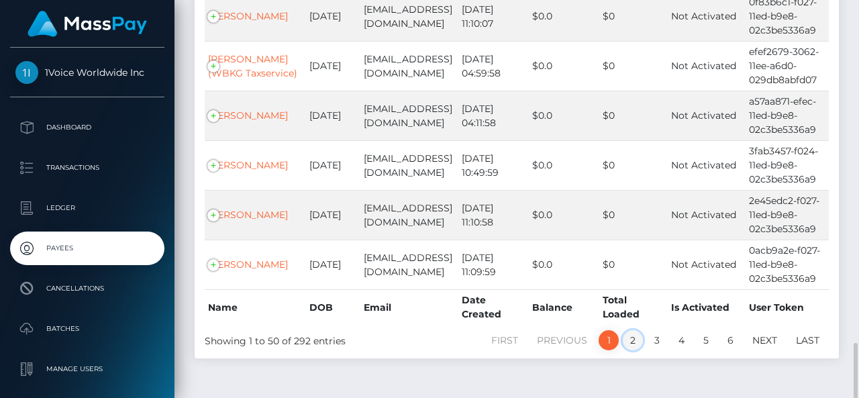
click at [629, 330] on link "2" at bounding box center [633, 340] width 20 height 20
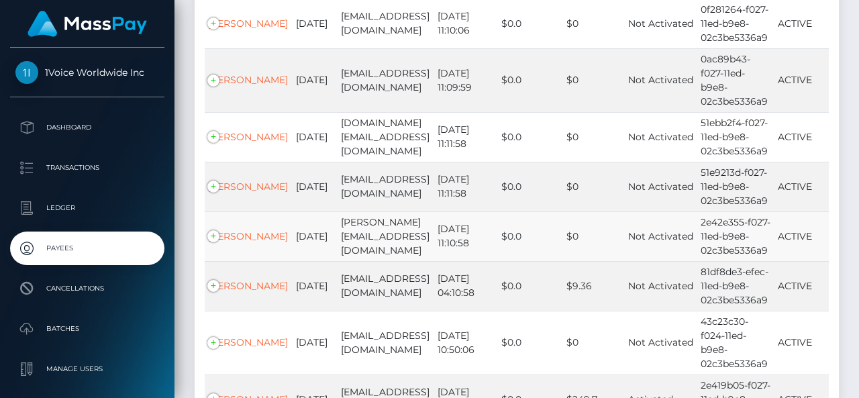
scroll to position [1979, 0]
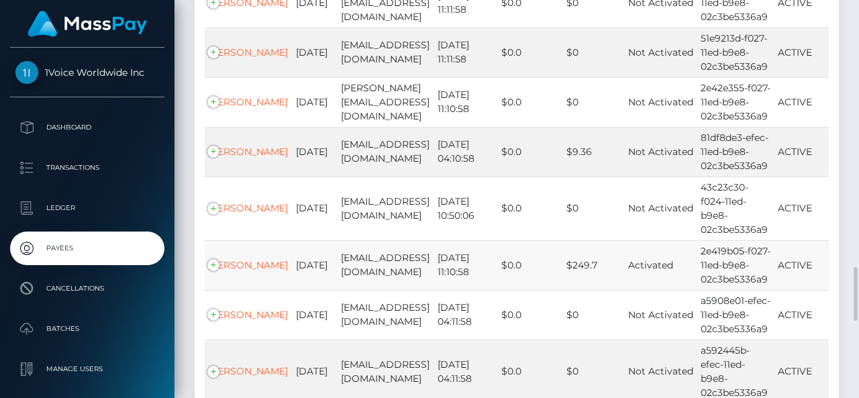
click at [215, 240] on td "[PERSON_NAME]" at bounding box center [249, 265] width 88 height 50
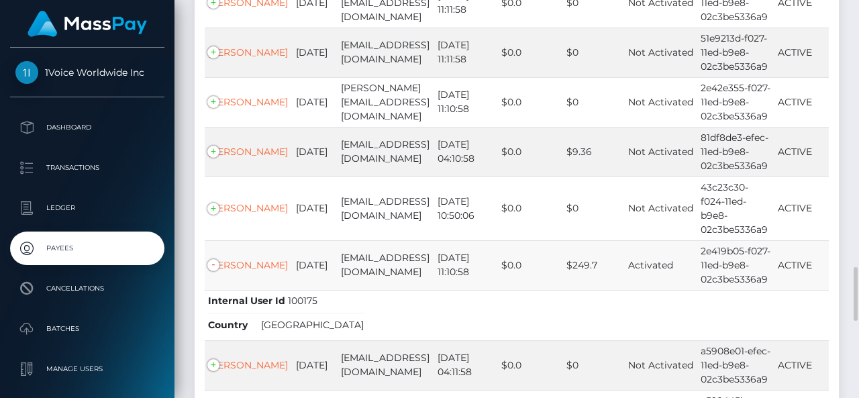
click at [215, 240] on td "[PERSON_NAME]" at bounding box center [249, 265] width 88 height 50
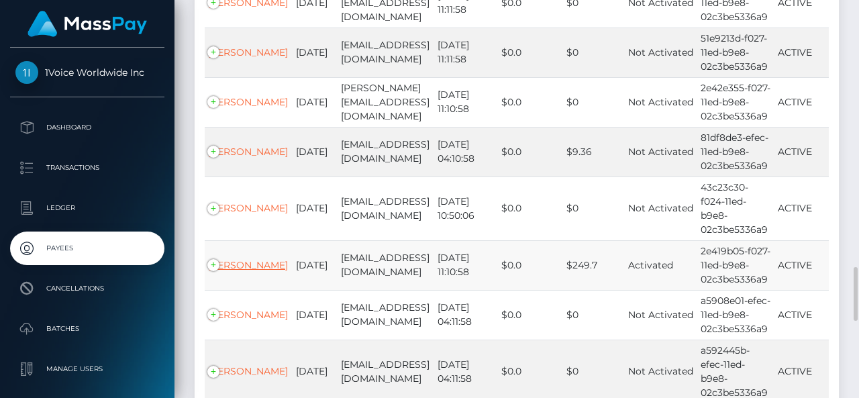
click at [225, 259] on link "[PERSON_NAME]" at bounding box center [248, 265] width 80 height 12
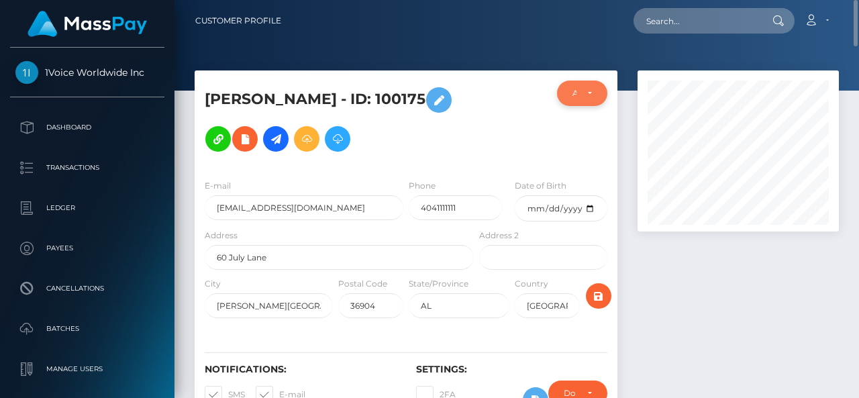
click at [591, 93] on div "ACTIVE" at bounding box center [582, 93] width 19 height 11
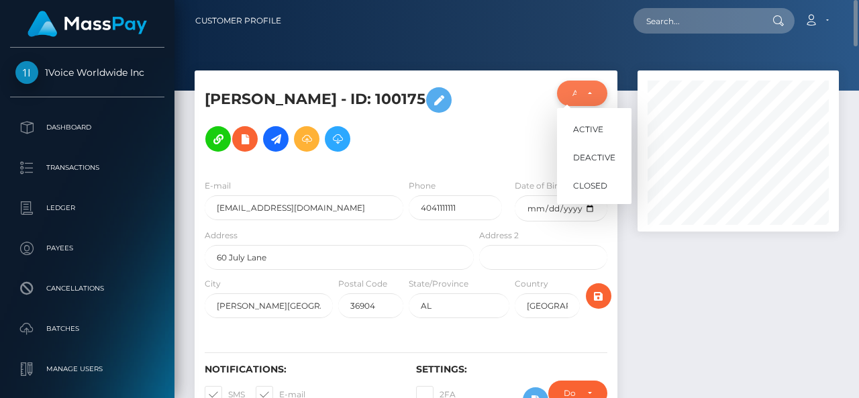
scroll to position [161, 201]
click at [591, 93] on button "ACTIVE" at bounding box center [582, 94] width 50 height 26
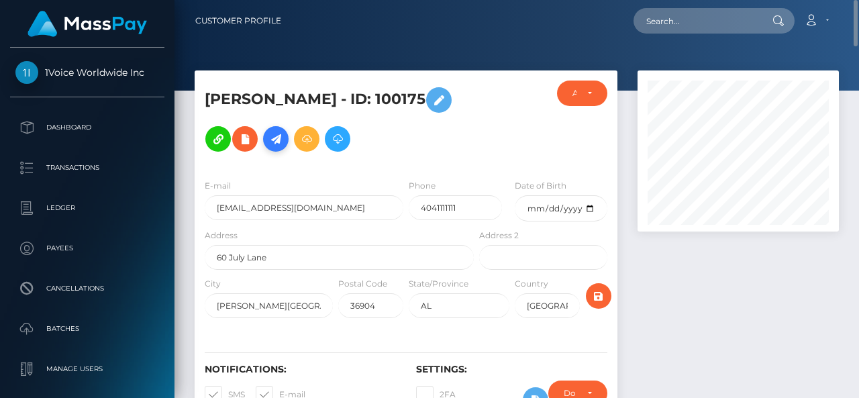
click at [279, 136] on icon at bounding box center [276, 139] width 16 height 17
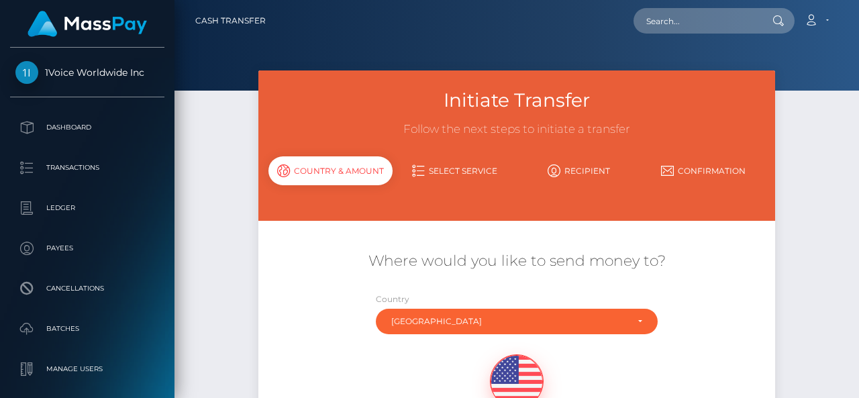
scroll to position [134, 0]
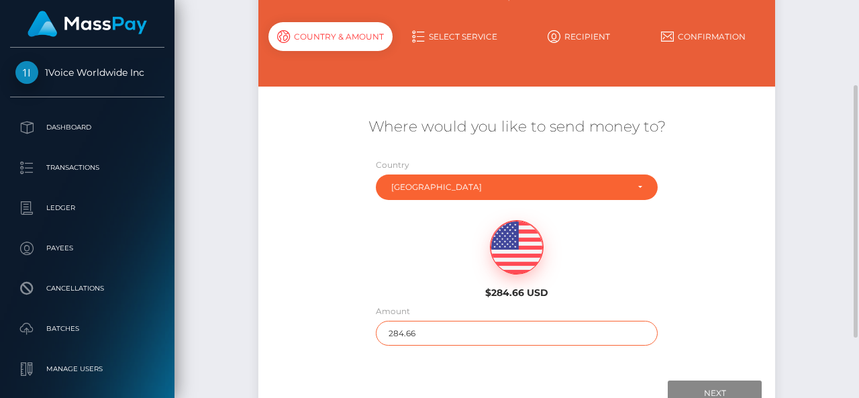
drag, startPoint x: 432, startPoint y: 329, endPoint x: 377, endPoint y: 334, distance: 55.3
click at [377, 334] on input "284.66" at bounding box center [516, 333] width 281 height 25
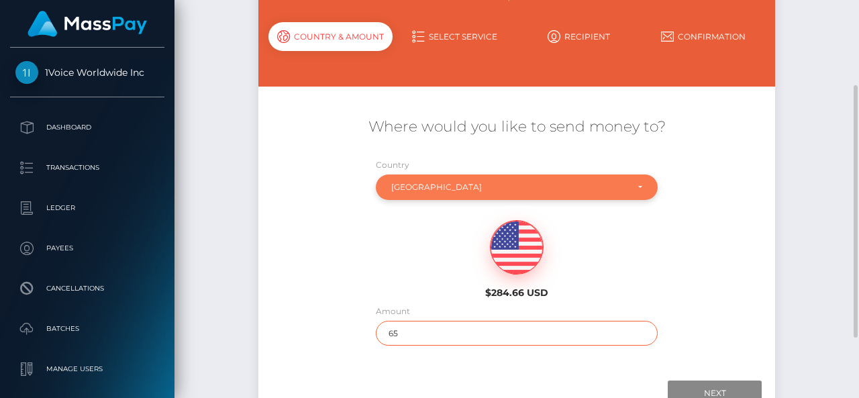
type input "65"
click at [639, 189] on div "United States" at bounding box center [516, 187] width 250 height 11
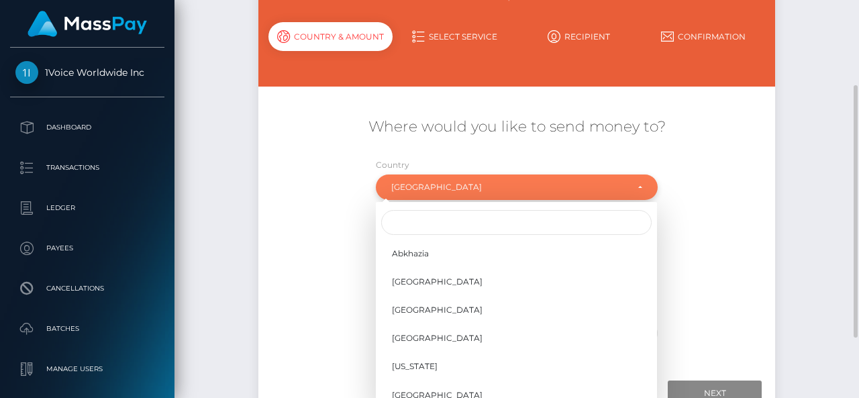
scroll to position [5589, 0]
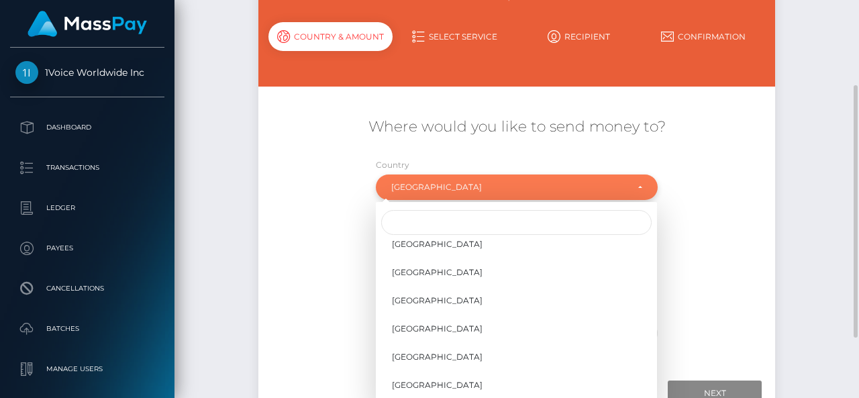
click at [639, 189] on div "United States" at bounding box center [516, 187] width 250 height 11
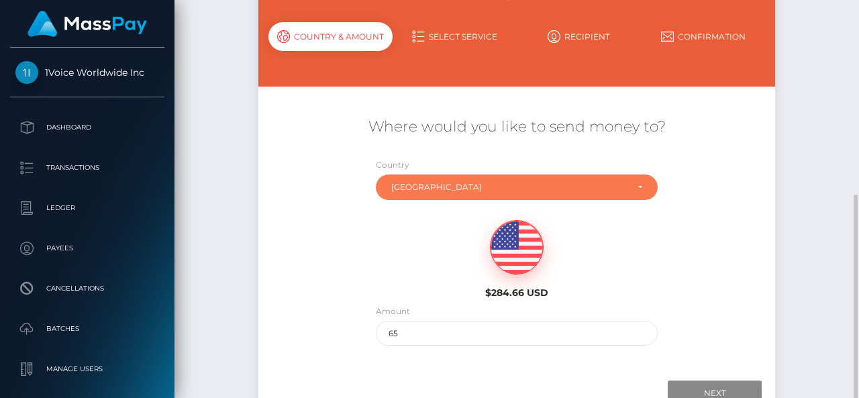
scroll to position [230, 0]
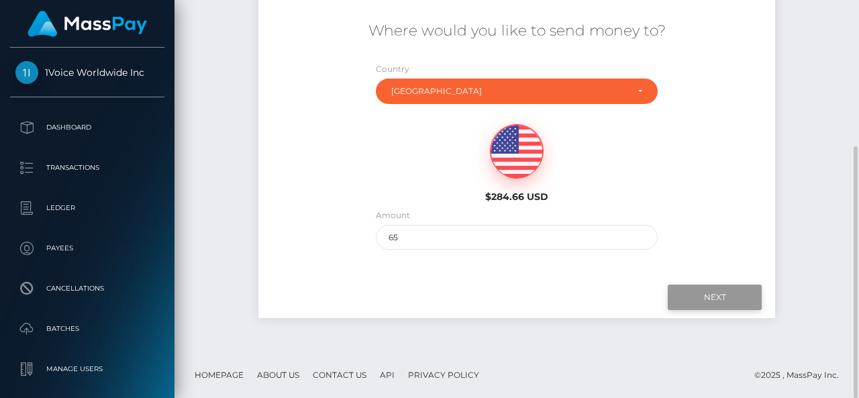
click at [714, 292] on input "Next" at bounding box center [715, 298] width 94 height 26
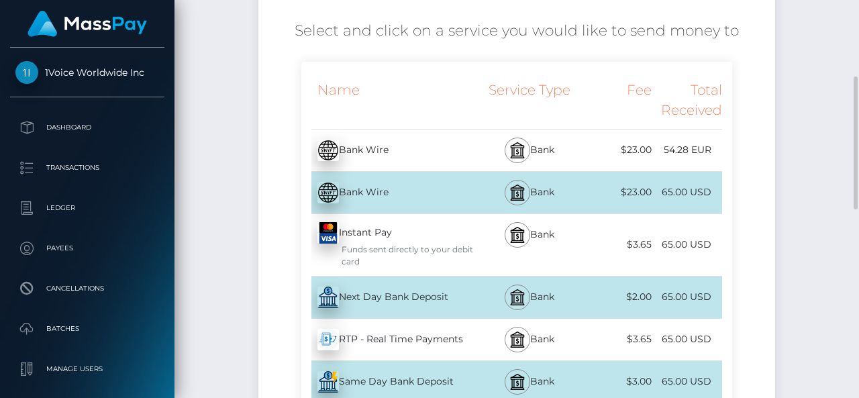
click at [465, 301] on div "Next Day Bank Deposit - USD" at bounding box center [388, 298] width 175 height 38
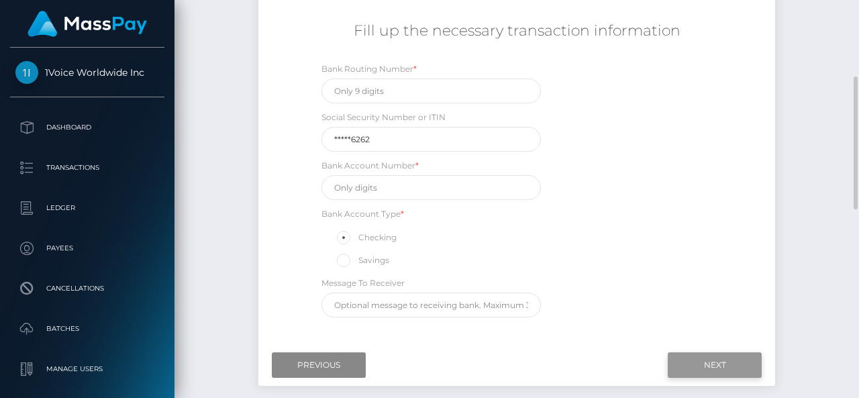
click at [720, 365] on input "Next" at bounding box center [715, 365] width 94 height 26
click at [710, 361] on input "Next" at bounding box center [715, 365] width 94 height 26
click at [722, 366] on input "Next" at bounding box center [715, 365] width 94 height 26
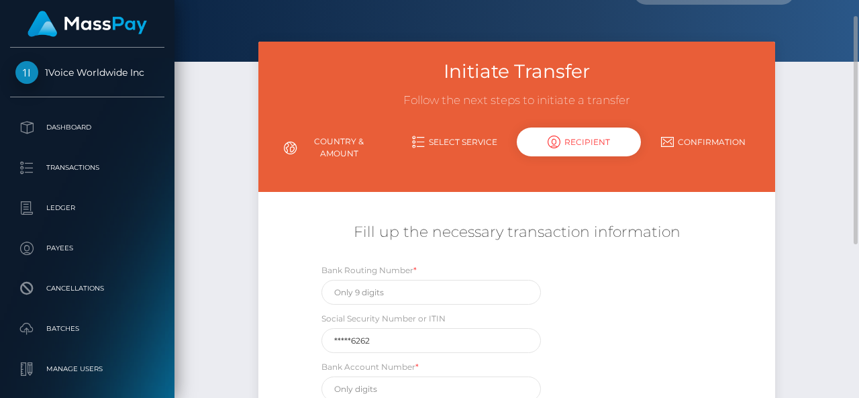
click at [595, 142] on div "Recipient" at bounding box center [579, 142] width 124 height 29
click at [693, 143] on link "Confirmation" at bounding box center [703, 141] width 124 height 23
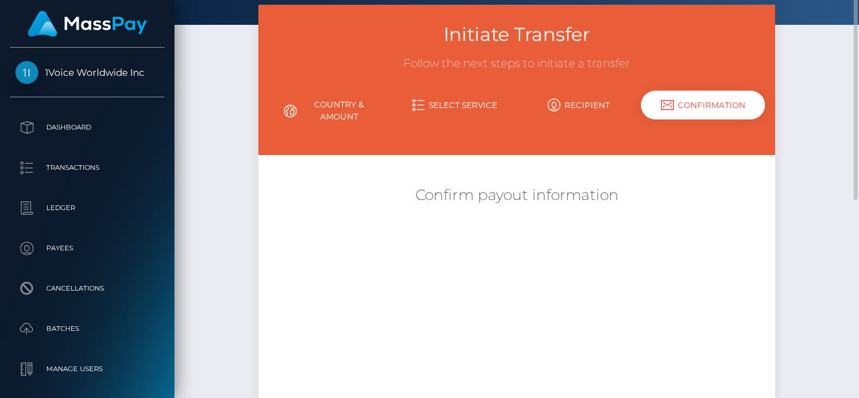
scroll to position [0, 0]
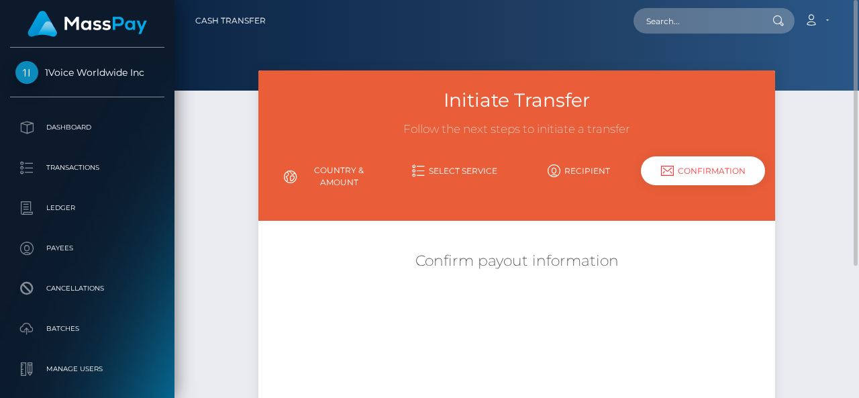
click at [458, 169] on link "Select Service" at bounding box center [455, 170] width 124 height 23
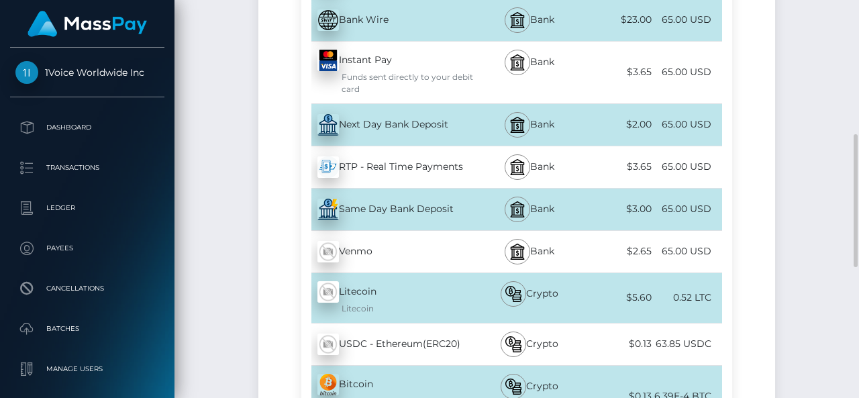
scroll to position [336, 0]
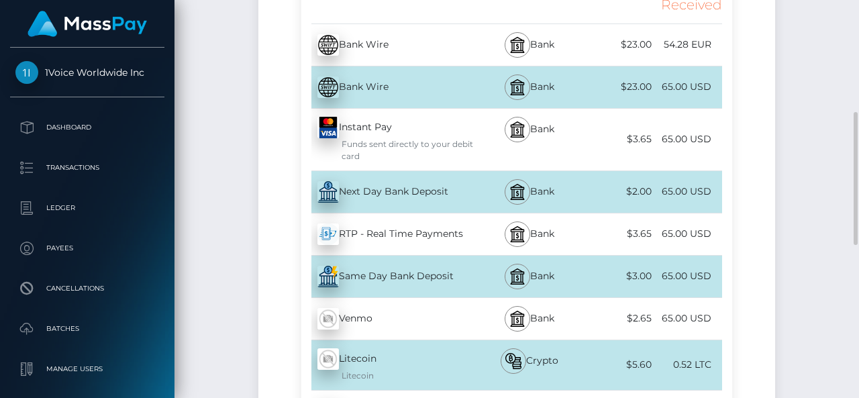
click at [418, 202] on div "Next Day Bank Deposit - USD" at bounding box center [388, 192] width 175 height 38
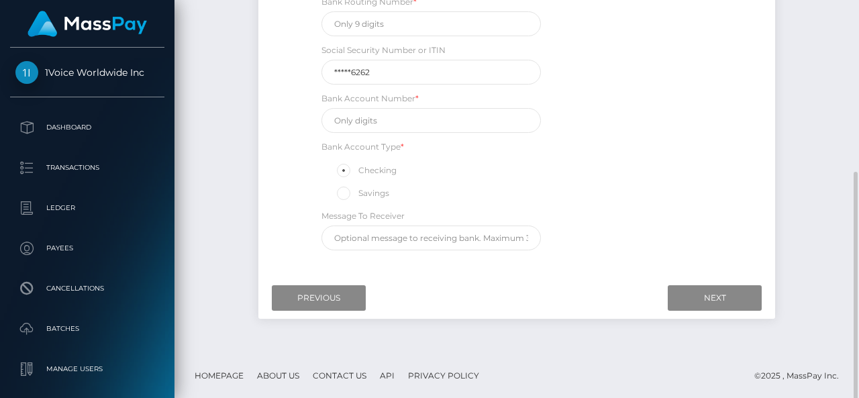
scroll to position [298, 0]
click at [726, 293] on input "Next" at bounding box center [715, 298] width 94 height 26
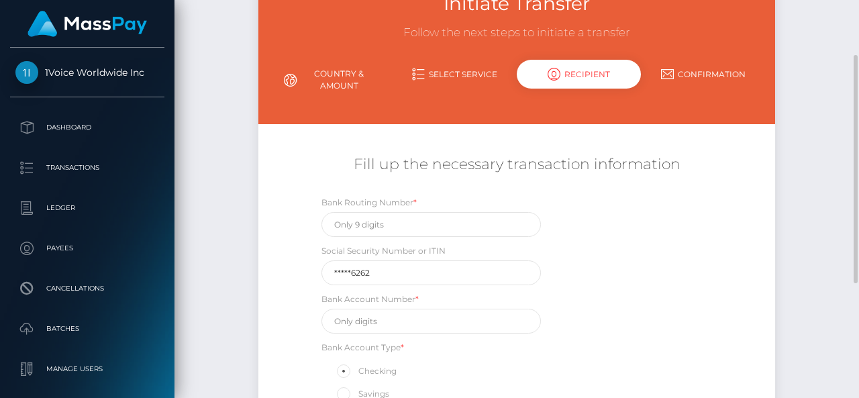
scroll to position [297, 0]
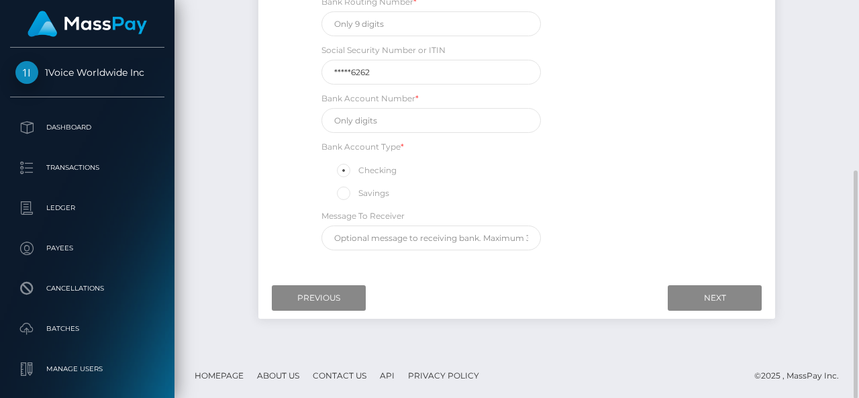
click at [359, 194] on span at bounding box center [359, 193] width 0 height 10
click at [346, 194] on input "Savings" at bounding box center [349, 192] width 9 height 9
radio input "true"
click at [359, 174] on span at bounding box center [359, 170] width 0 height 10
click at [345, 174] on input "Checking" at bounding box center [349, 169] width 9 height 9
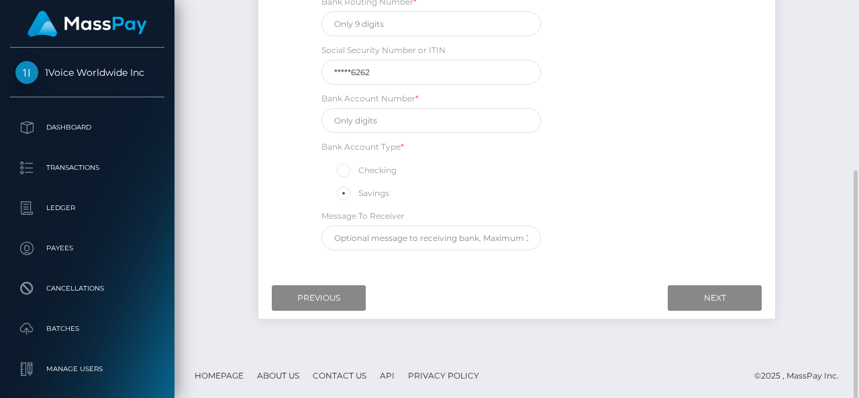
radio input "true"
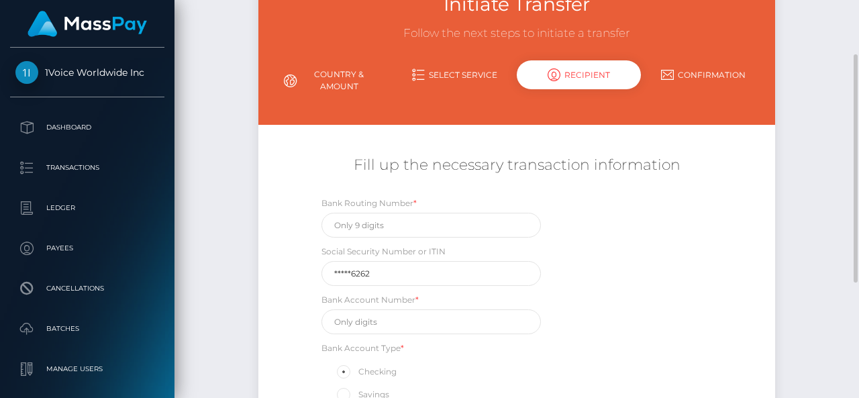
scroll to position [29, 0]
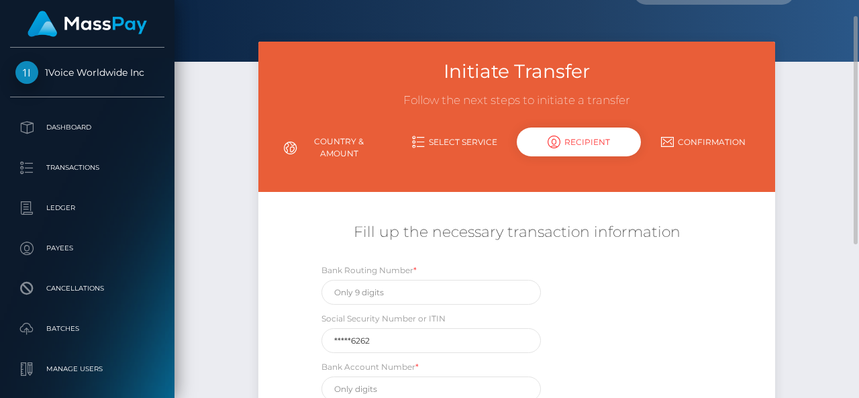
click at [705, 140] on link "Confirmation" at bounding box center [703, 141] width 124 height 23
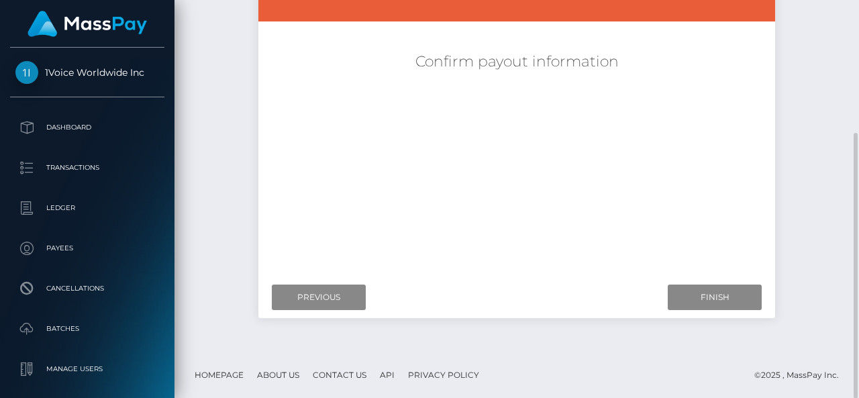
scroll to position [0, 0]
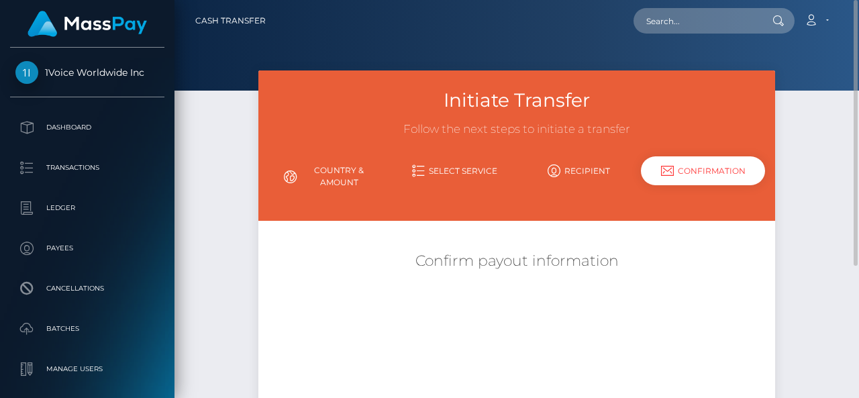
click at [561, 169] on icon at bounding box center [554, 170] width 13 height 13
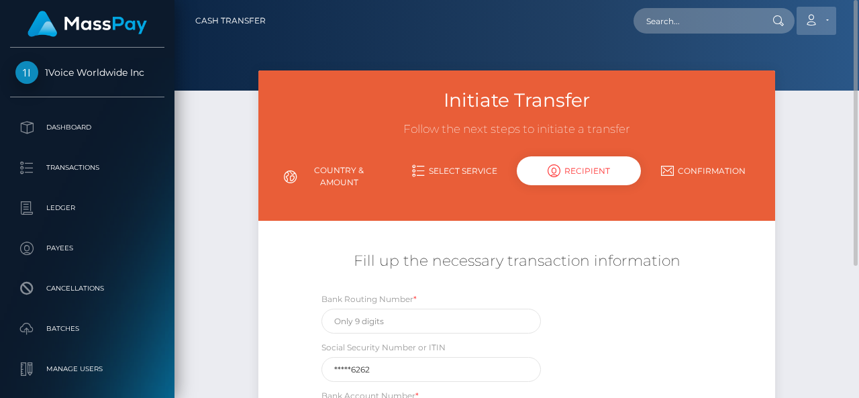
click at [836, 19] on link "Account" at bounding box center [817, 21] width 40 height 28
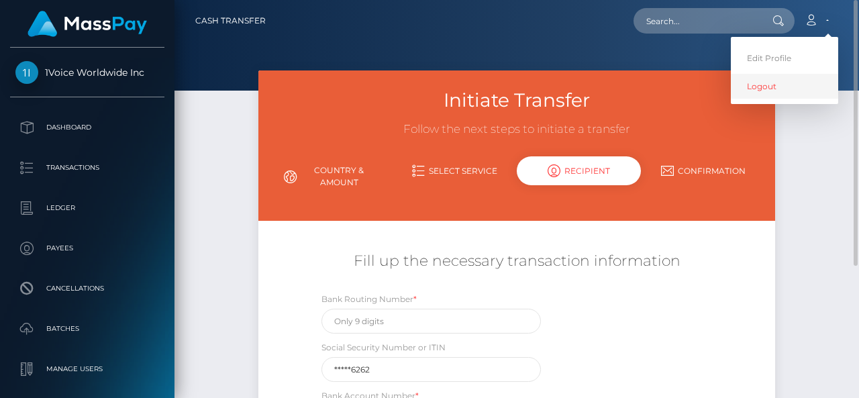
click at [769, 84] on link "Logout" at bounding box center [784, 86] width 107 height 25
